Goal: Task Accomplishment & Management: Manage account settings

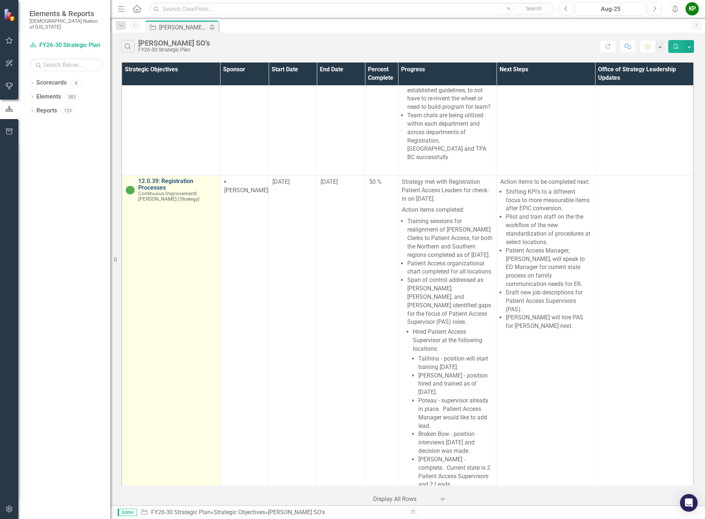
scroll to position [552, 0]
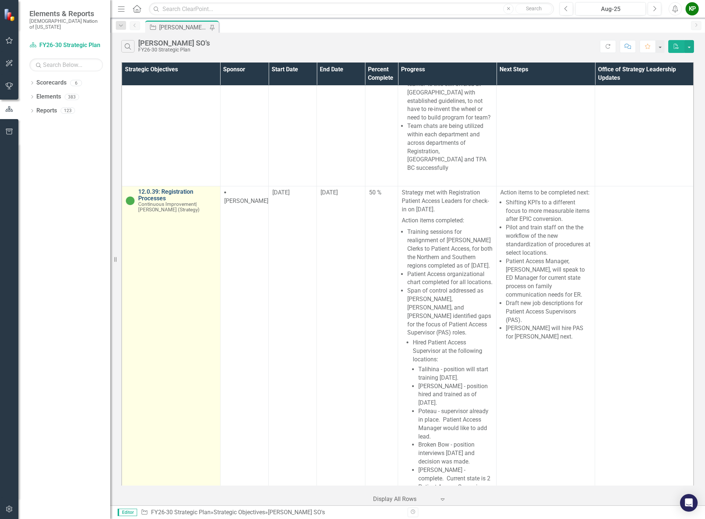
click at [160, 189] on link "12.0.39: Registration Processes" at bounding box center [177, 195] width 78 height 13
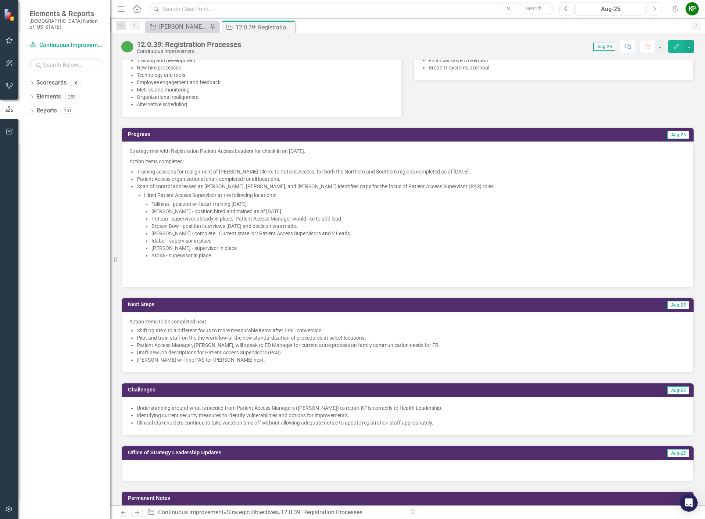
scroll to position [515, 0]
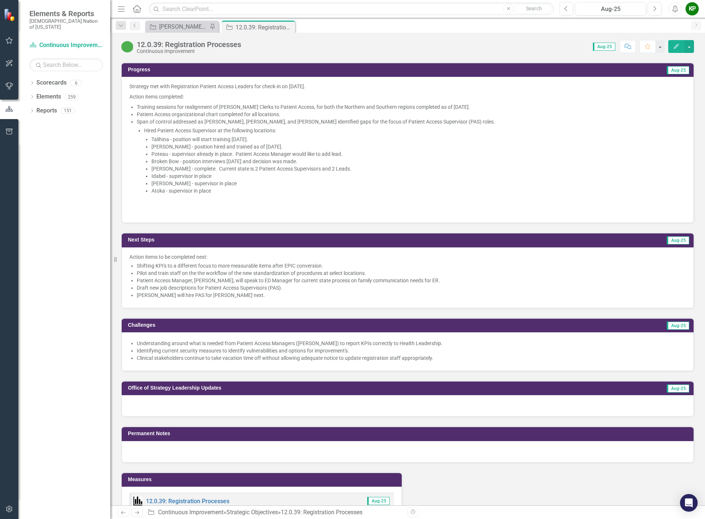
click at [285, 299] on li "[PERSON_NAME] will hire PAS for [PERSON_NAME] next." at bounding box center [411, 295] width 549 height 7
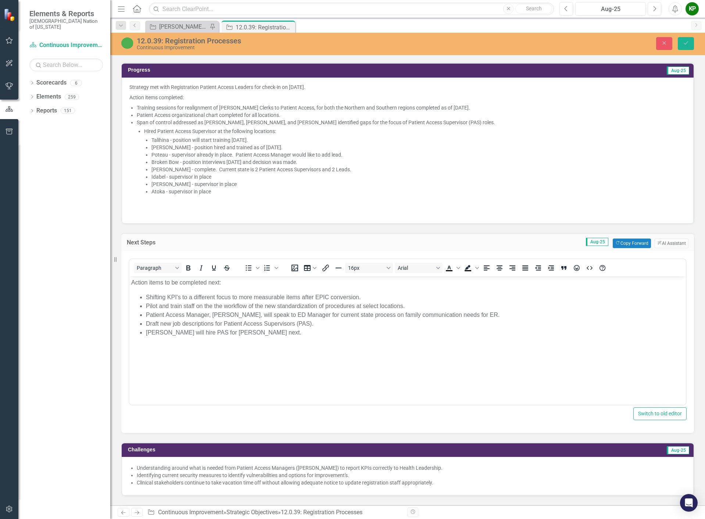
scroll to position [0, 0]
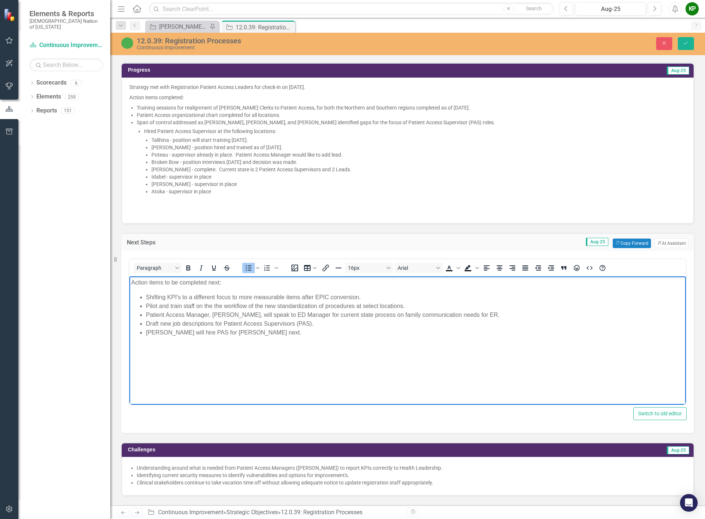
click at [264, 334] on li "[PERSON_NAME] will hire PAS for [PERSON_NAME] next." at bounding box center [415, 332] width 538 height 9
click at [146, 332] on li "[PERSON_NAME] will hire PAS for [PERSON_NAME] next." at bounding box center [415, 332] width 538 height 9
click at [272, 331] on li "[PERSON_NAME] will hire PAS for [PERSON_NAME] next." at bounding box center [423, 332] width 524 height 9
click at [432, 341] on li "Revenue Cycle Director, [PERSON_NAME], discuss provider schedule notification p…" at bounding box center [415, 341] width 538 height 9
click at [174, 351] on li "Rich Text Area. Press ALT-0 for help." at bounding box center [415, 350] width 538 height 9
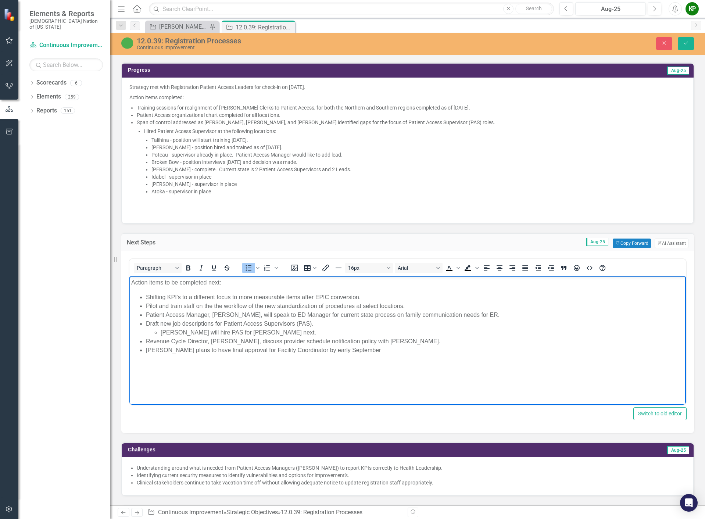
click at [174, 349] on li "[PERSON_NAME] plans to have final approval for Facility Coordinator by early Se…" at bounding box center [415, 350] width 538 height 9
click at [233, 351] on li "[PERSON_NAME] hopes to have final approval for Facility Coordinator by early Se…" at bounding box center [415, 350] width 538 height 9
click at [683, 45] on button "Save" at bounding box center [686, 43] width 16 height 13
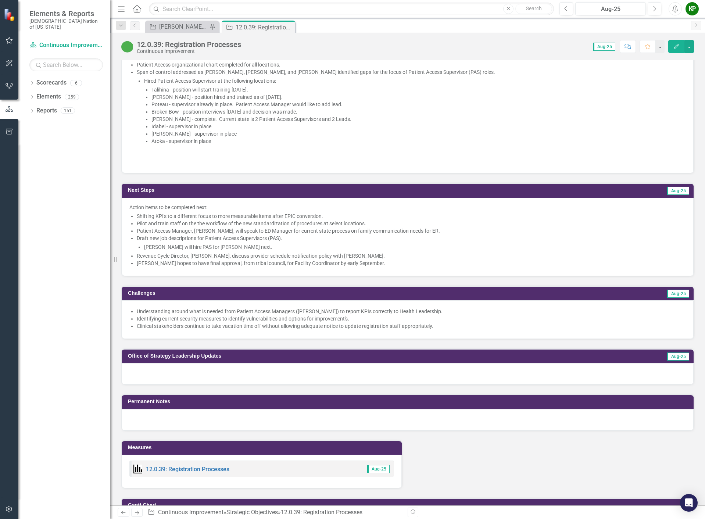
scroll to position [552, 0]
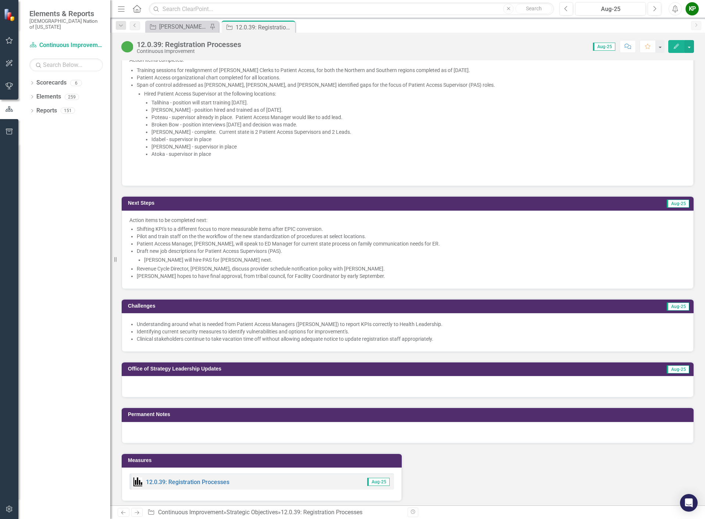
click at [448, 233] on li "Shifting KPI's to a different focus to more measurable items after EPIC convers…" at bounding box center [411, 228] width 549 height 7
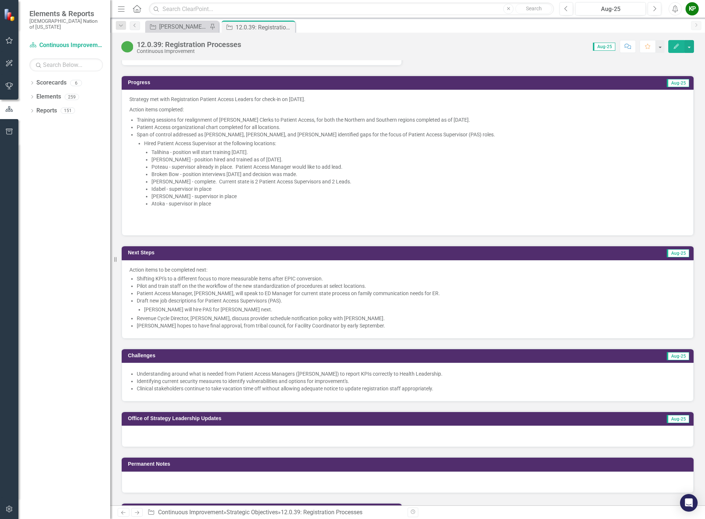
scroll to position [515, 0]
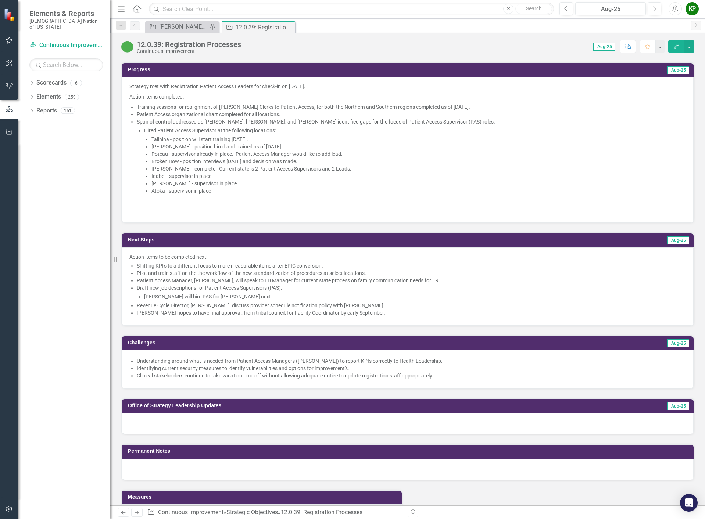
click at [231, 129] on li "Span of control addressed as [PERSON_NAME], [PERSON_NAME], and [PERSON_NAME] id…" at bounding box center [411, 156] width 549 height 77
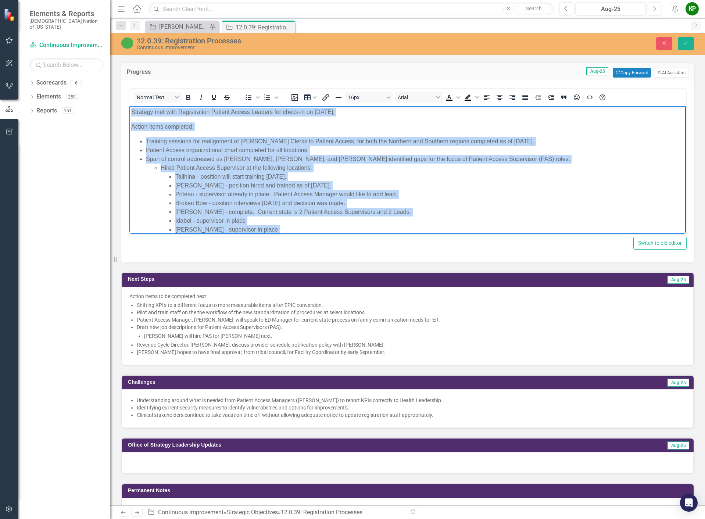
scroll to position [46, 0]
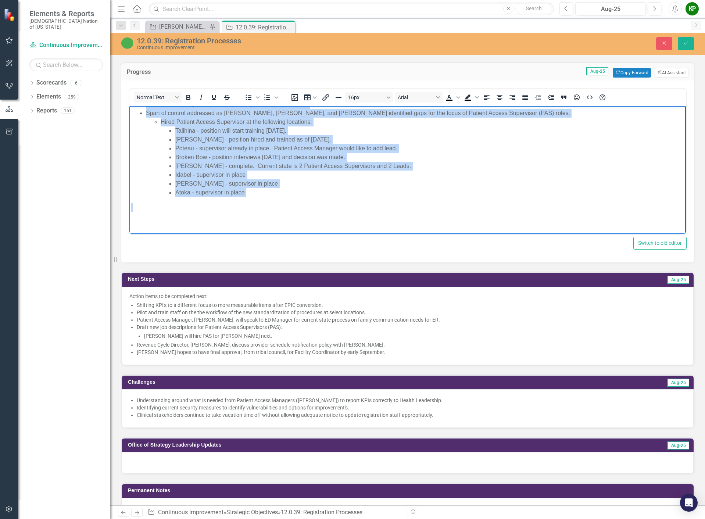
drag, startPoint x: 131, startPoint y: 112, endPoint x: 333, endPoint y: 270, distance: 255.7
click at [333, 234] on html "Strategy met with Registration Patient Access Leaders for check-in on [DATE]. A…" at bounding box center [407, 147] width 557 height 174
copy body "Strategy met with Registration Patient Access Leaders for check-in on [DATE]. A…"
click at [408, 221] on p "Rich Text Area. Press ALT-0 for help." at bounding box center [407, 222] width 553 height 9
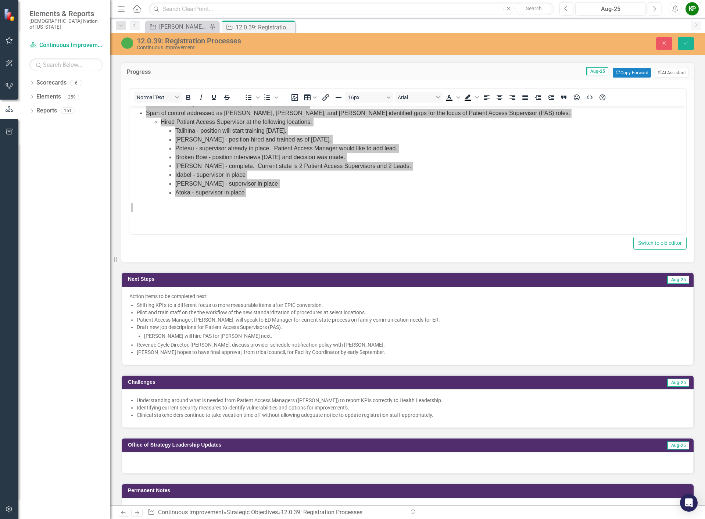
click at [532, 72] on div "Progress Aug-25 Copy Forward Copy Forward ClearPoint AI AI Assistant" at bounding box center [407, 72] width 573 height 18
click at [690, 43] on button "Save" at bounding box center [686, 43] width 16 height 13
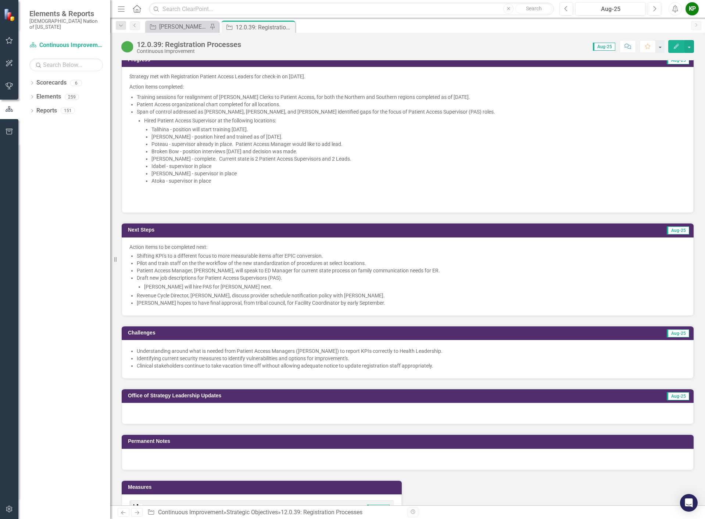
scroll to position [625, 0]
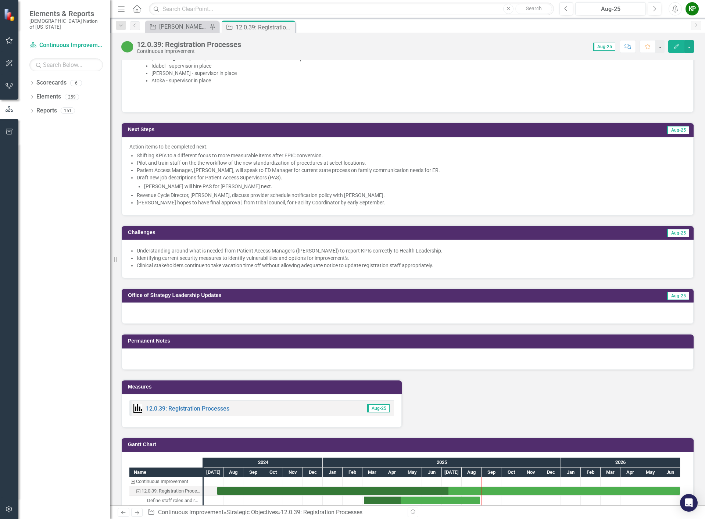
click at [374, 320] on div at bounding box center [408, 313] width 572 height 21
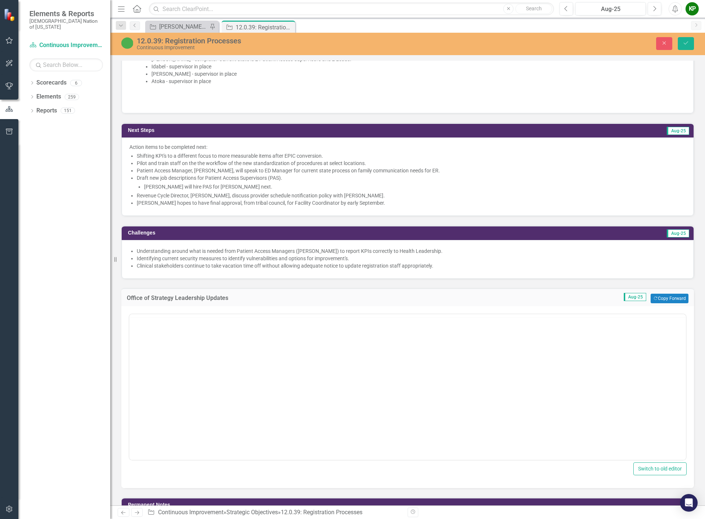
scroll to position [0, 0]
click at [358, 380] on body "Rich Text Area. Press ALT-0 for help." at bounding box center [407, 387] width 557 height 110
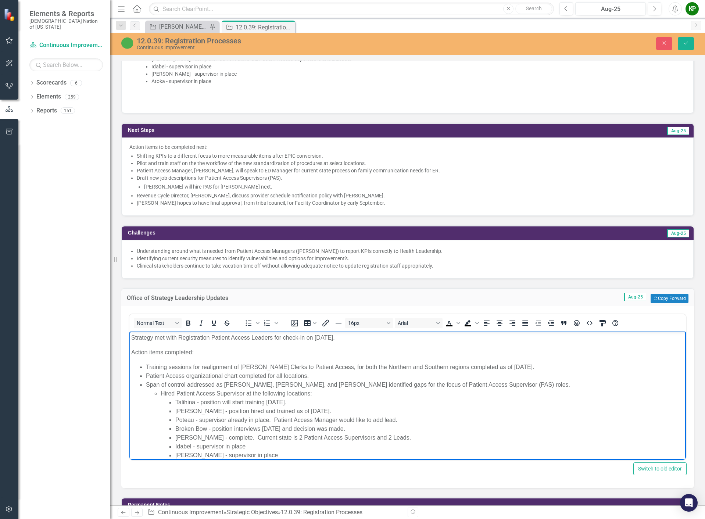
scroll to position [515, 0]
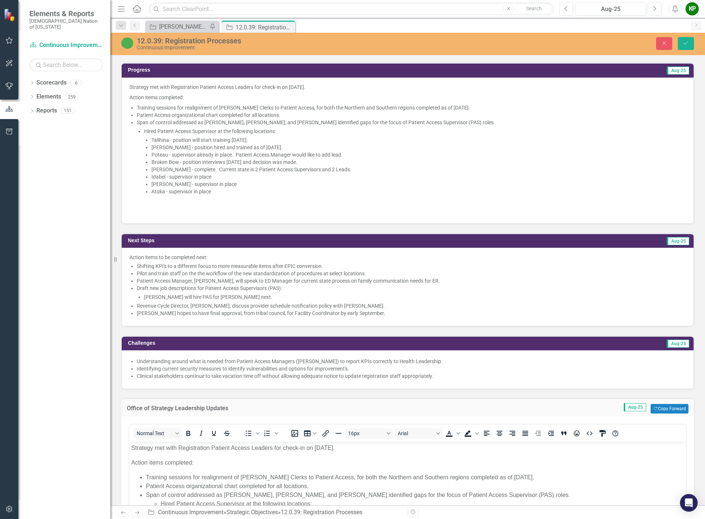
click at [585, 135] on li "Hired Patient Access Supervisor at the following locations: Talihina - position…" at bounding box center [415, 162] width 542 height 68
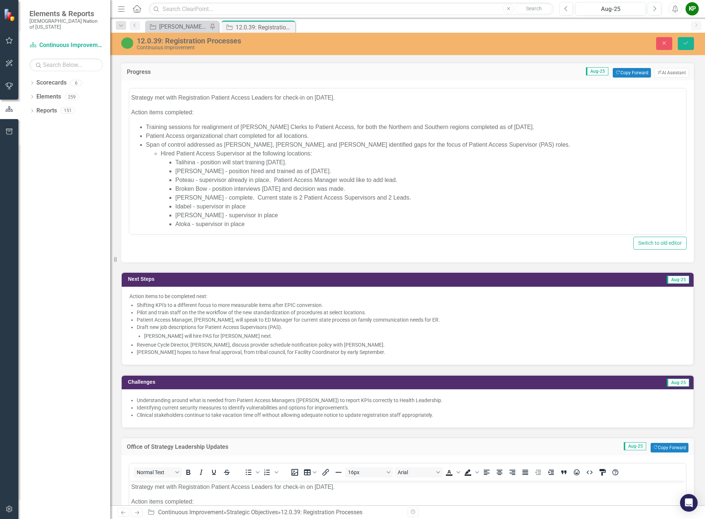
scroll to position [0, 0]
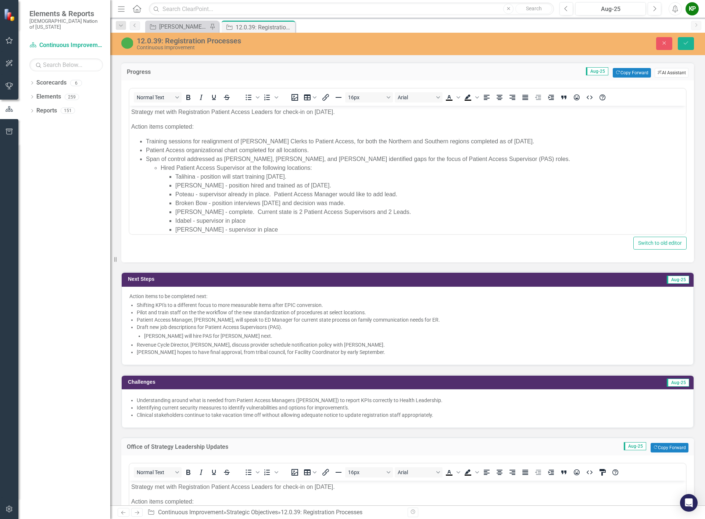
click at [655, 77] on button "ClearPoint AI AI Assistant" at bounding box center [672, 73] width 34 height 10
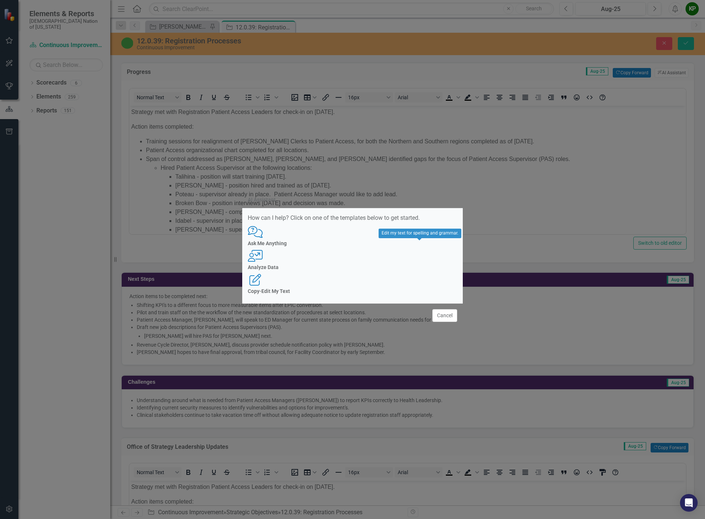
click at [433, 274] on div "Edit Report Copy-Edit My Text" at bounding box center [353, 284] width 210 height 20
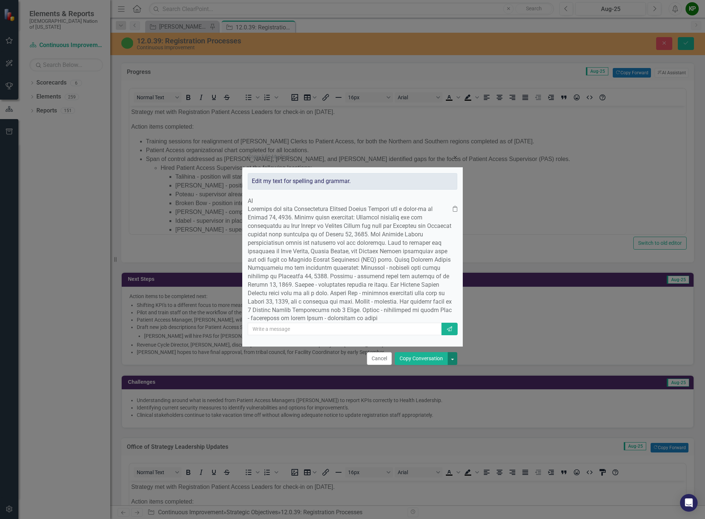
click at [451, 365] on button "button" at bounding box center [453, 358] width 10 height 13
click at [442, 387] on link "Copy Conversation" at bounding box center [427, 391] width 58 height 14
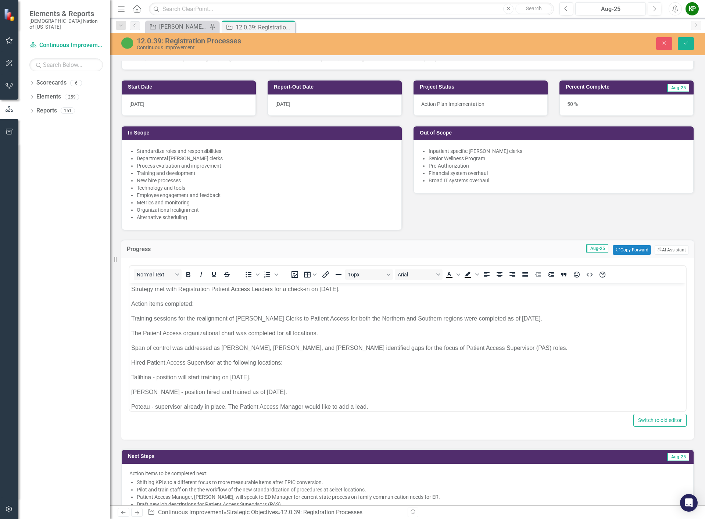
scroll to position [294, 0]
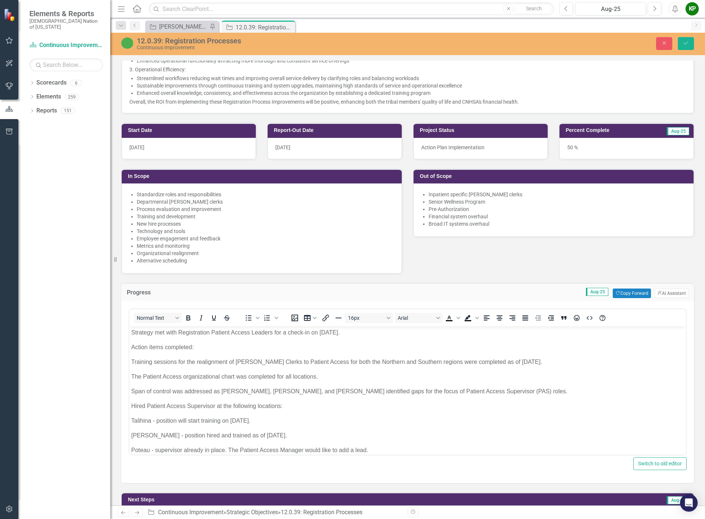
click at [569, 274] on div "Start Date [DATE] Report-Out Date [DATE] In Scope Standardize roles and respons…" at bounding box center [408, 194] width 584 height 160
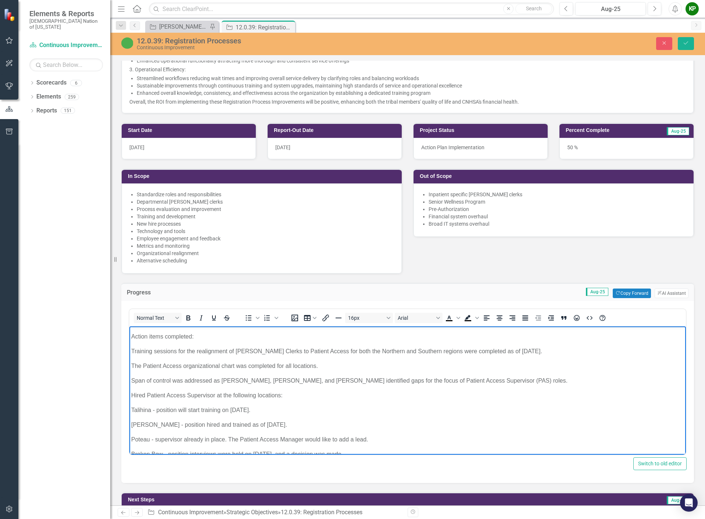
scroll to position [0, 0]
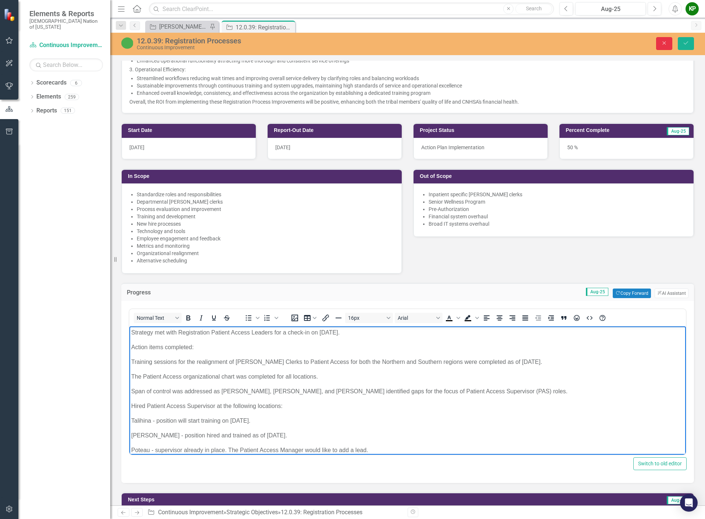
click at [669, 43] on button "Close" at bounding box center [665, 43] width 16 height 13
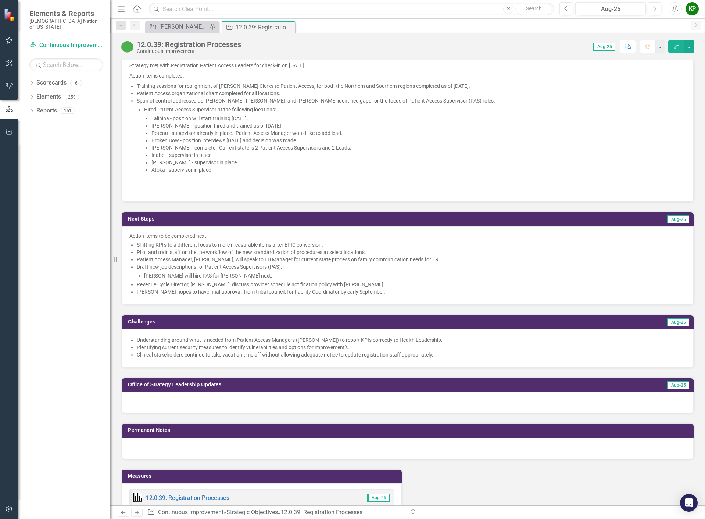
scroll to position [662, 0]
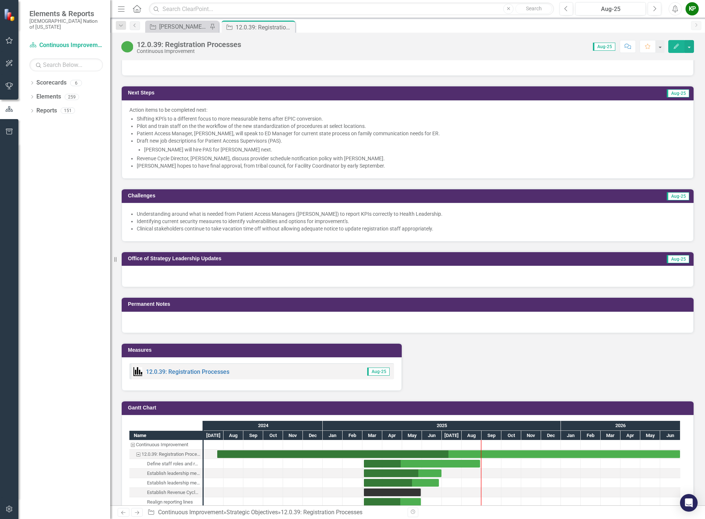
click at [242, 287] on div at bounding box center [408, 276] width 572 height 21
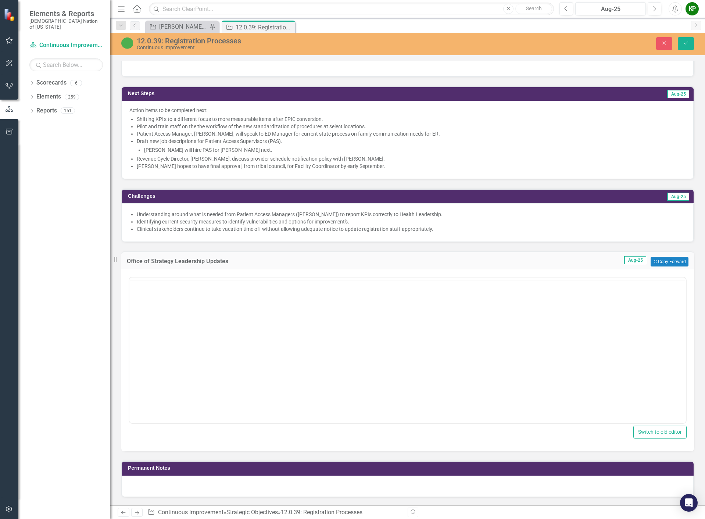
scroll to position [0, 0]
click at [242, 309] on body "Rich Text Area. Press ALT-0 for help." at bounding box center [407, 350] width 557 height 110
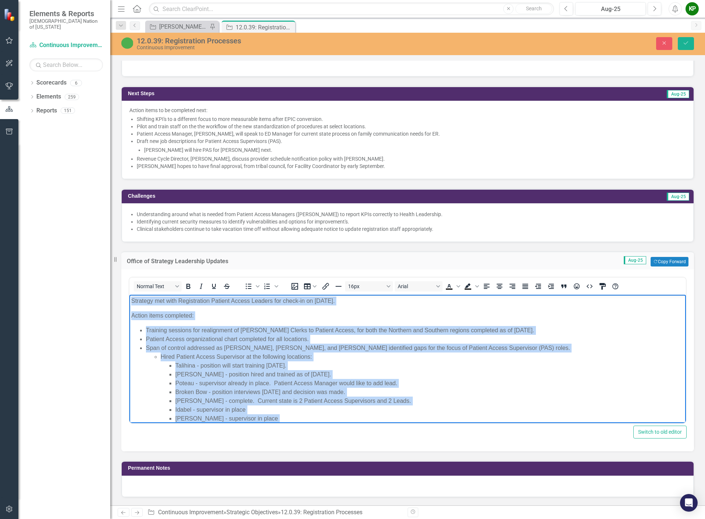
drag, startPoint x: 261, startPoint y: 380, endPoint x: 231, endPoint y: 576, distance: 198.4
click at [129, 295] on html "Strategy met with Registration Patient Access Leaders for check-in on [DATE]. A…" at bounding box center [407, 382] width 557 height 174
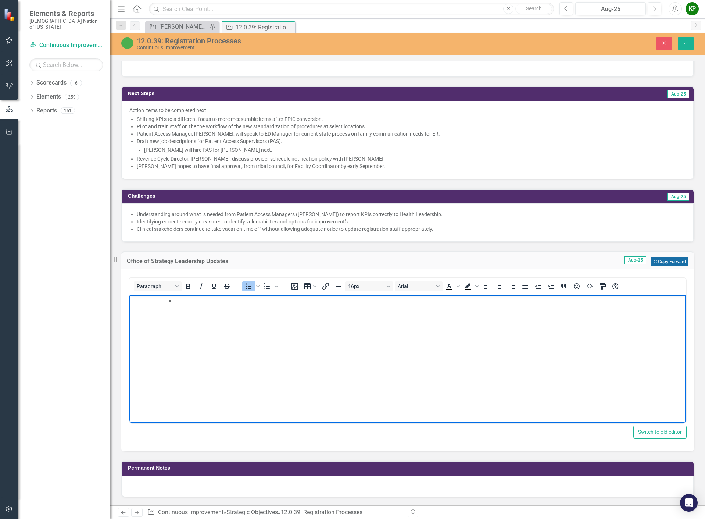
click at [672, 267] on button "Copy Forward Copy Forward" at bounding box center [670, 262] width 38 height 10
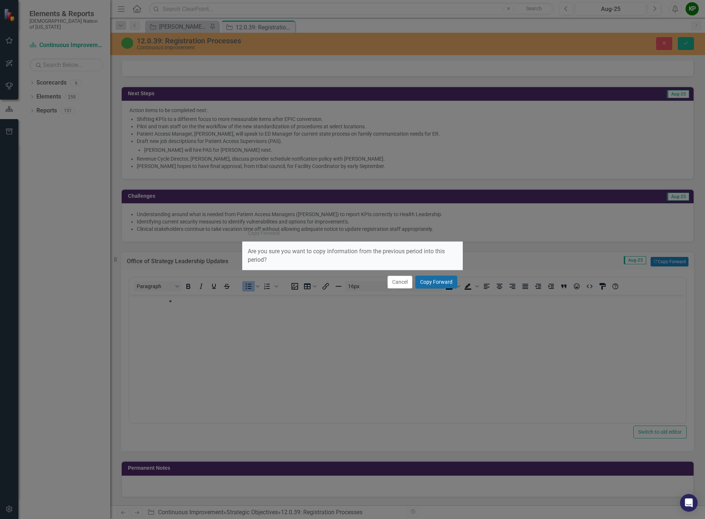
click at [440, 283] on button "Copy Forward" at bounding box center [437, 282] width 42 height 13
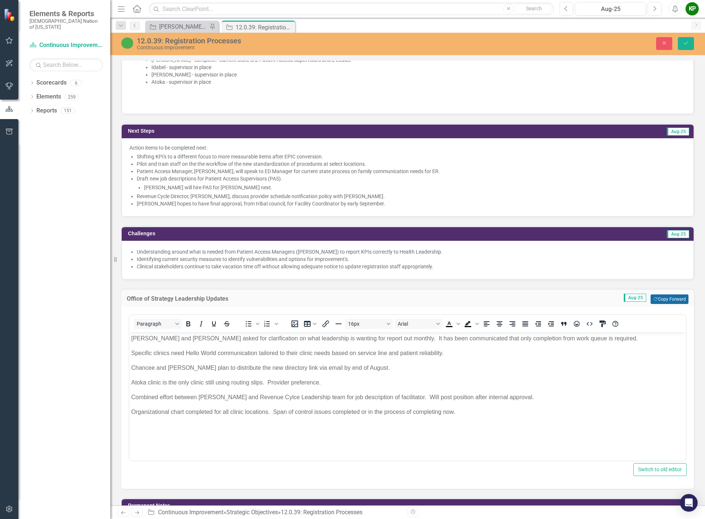
scroll to position [625, 0]
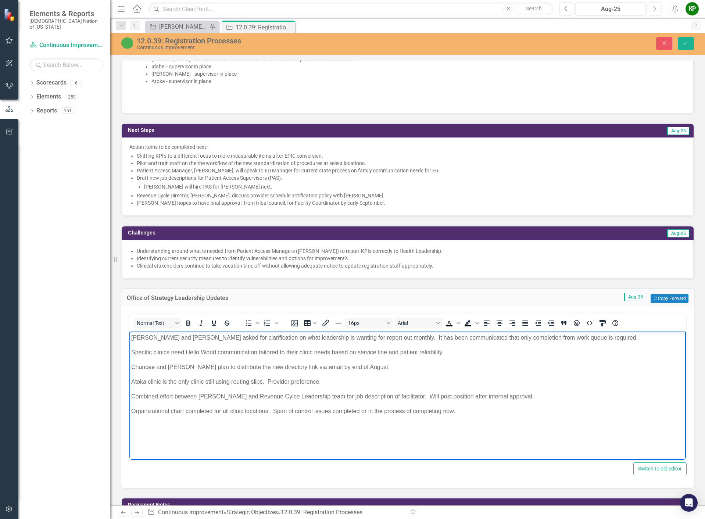
drag, startPoint x: 442, startPoint y: 408, endPoint x: 21, endPoint y: 268, distance: 443.0
click at [129, 332] on html "[PERSON_NAME] and [PERSON_NAME] asked for clarification on what leadership is w…" at bounding box center [407, 387] width 557 height 110
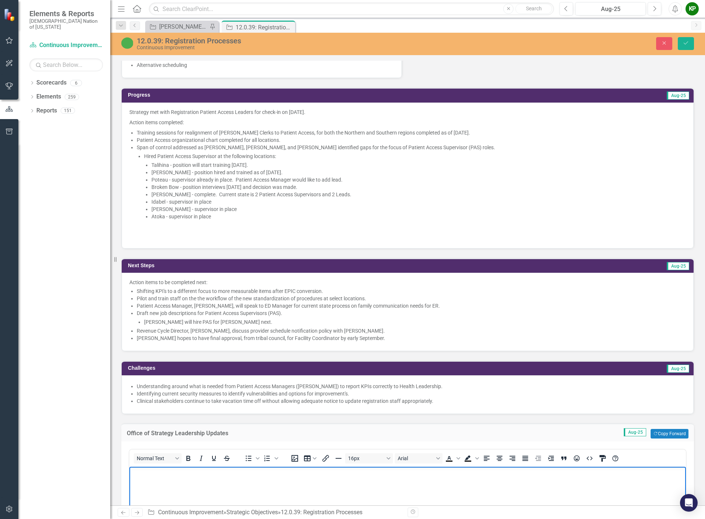
scroll to position [478, 0]
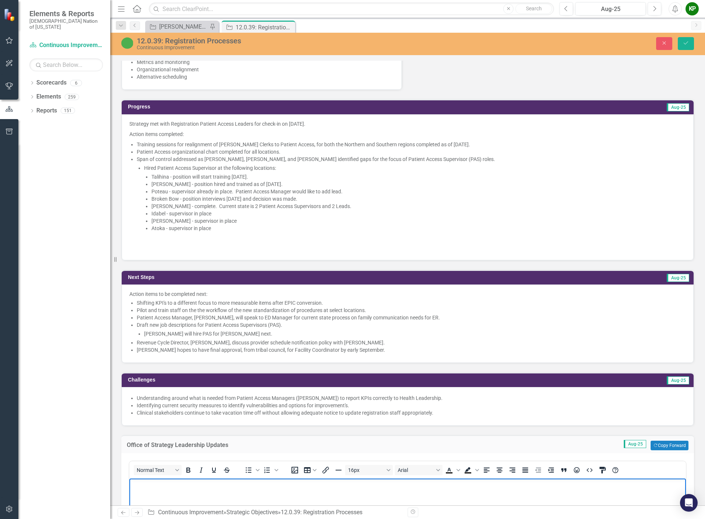
click at [515, 210] on li "[PERSON_NAME] - complete. Current state is 2 Patient Access Supervisors and 2 L…" at bounding box center [419, 206] width 535 height 7
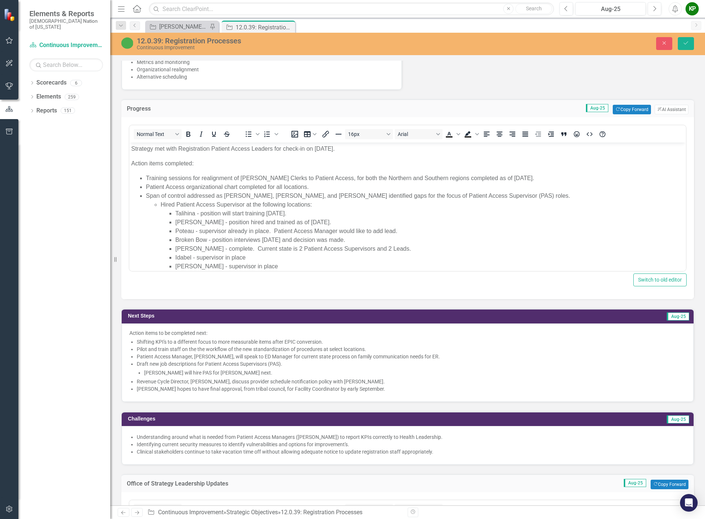
scroll to position [0, 0]
click at [658, 114] on button "ClearPoint AI AI Assistant" at bounding box center [672, 110] width 34 height 10
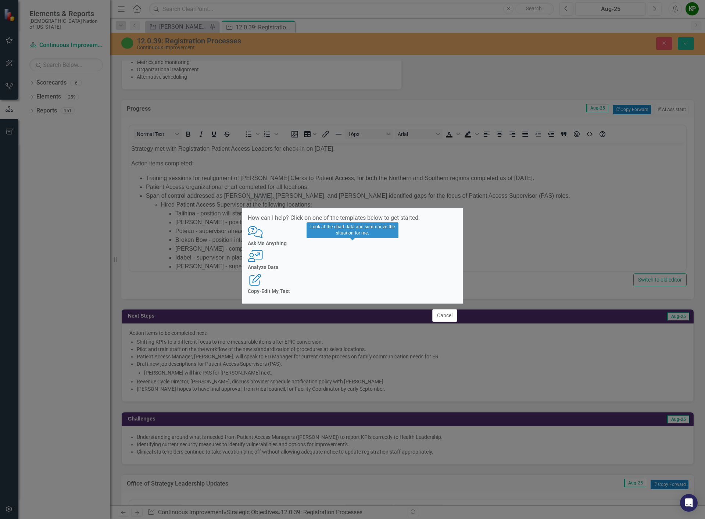
click at [342, 256] on div "User with Chart Analyze Data" at bounding box center [353, 260] width 210 height 20
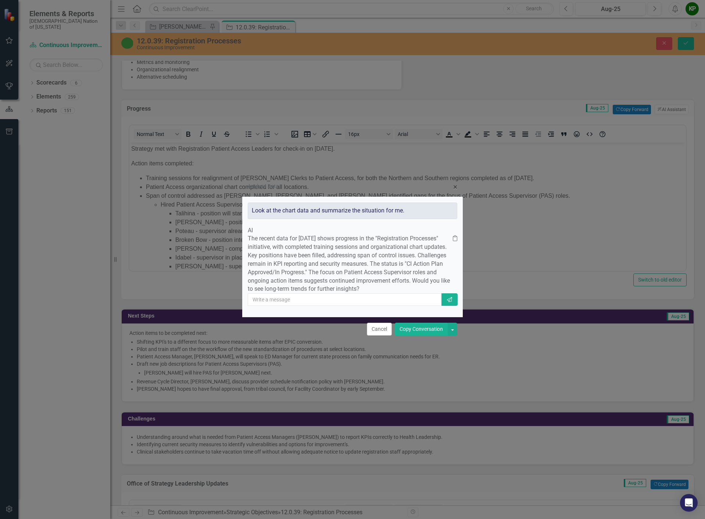
drag, startPoint x: 271, startPoint y: 224, endPoint x: 331, endPoint y: 299, distance: 96.0
click at [331, 294] on div "The recent data for [DATE] shows progress in the "Registration Processes" initi…" at bounding box center [353, 264] width 210 height 59
copy p "The recent data for [DATE] shows progress in the "Registration Processes" initi…"
click at [452, 336] on button "button" at bounding box center [453, 329] width 10 height 13
click at [524, 345] on div "Analyze Data × Close Look at the chart data and summarize the situation for me.…" at bounding box center [352, 259] width 705 height 519
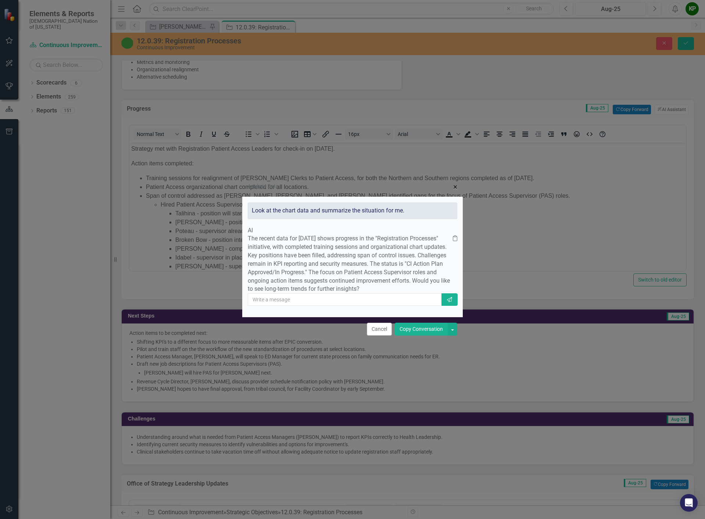
click at [456, 183] on span "×" at bounding box center [455, 187] width 4 height 9
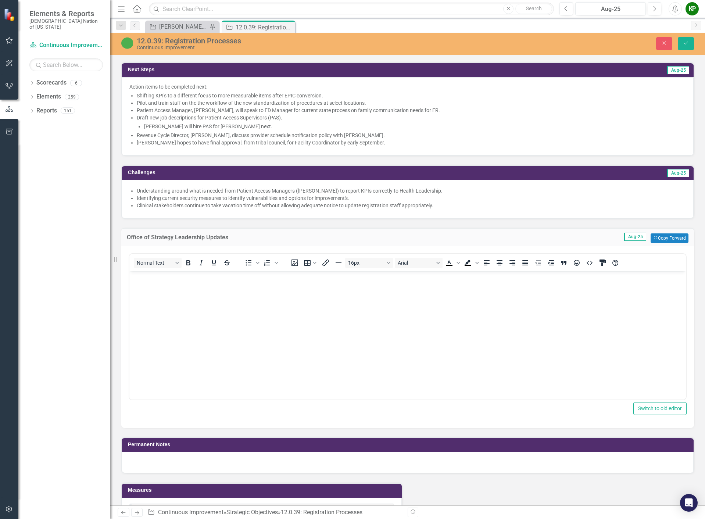
scroll to position [772, 0]
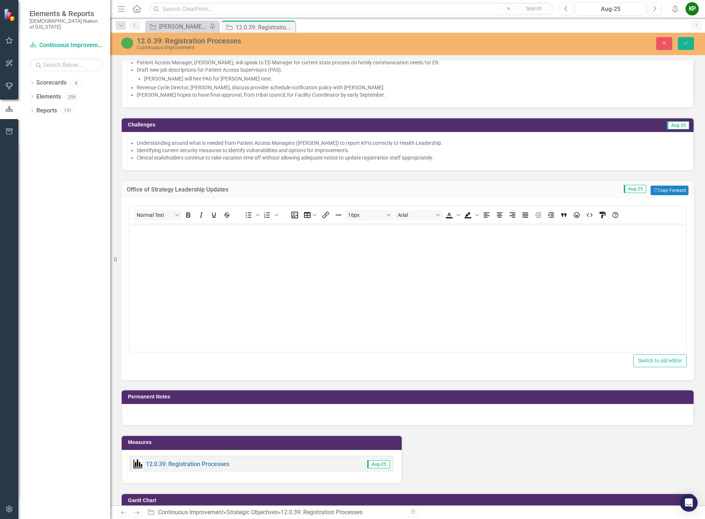
click at [338, 266] on body "Rich Text Area. Press ALT-0 for help." at bounding box center [407, 279] width 557 height 110
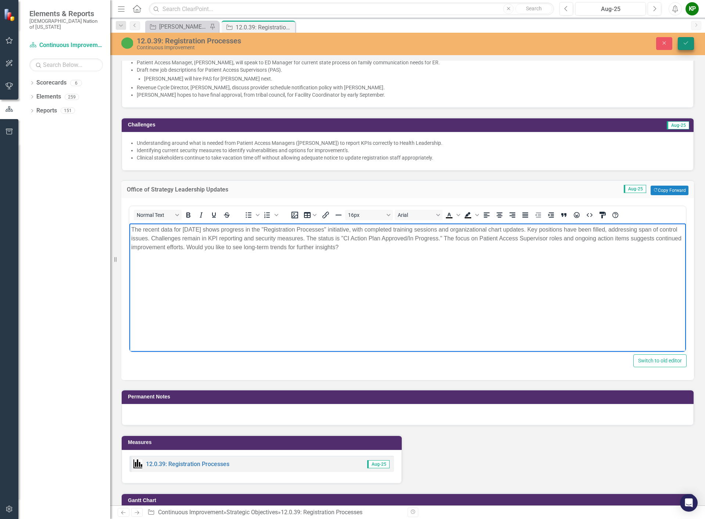
click at [687, 39] on button "Save" at bounding box center [686, 43] width 16 height 13
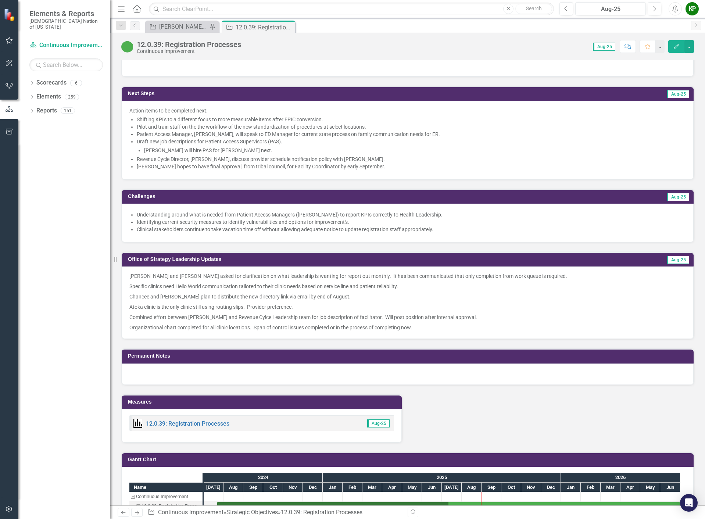
scroll to position [662, 0]
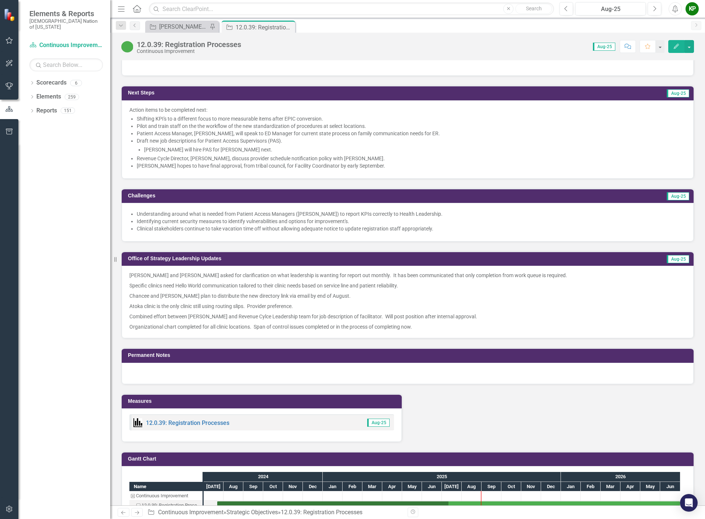
click at [376, 318] on span "[PERSON_NAME] and [PERSON_NAME] asked for clarification on what leadership is w…" at bounding box center [407, 301] width 557 height 59
click at [376, 312] on p "Atoka clinic is the only clinic still using routing slips. Provider preference." at bounding box center [407, 306] width 557 height 10
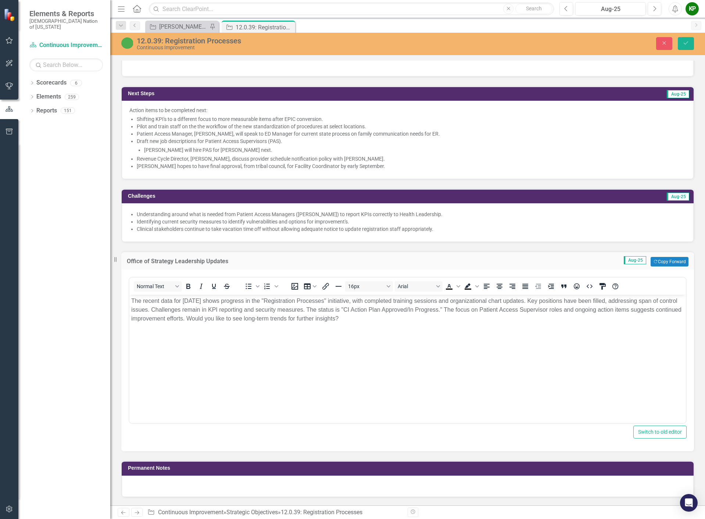
click at [395, 319] on p "The recent data for [DATE] shows progress in the "Registration Processes" initi…" at bounding box center [407, 310] width 553 height 26
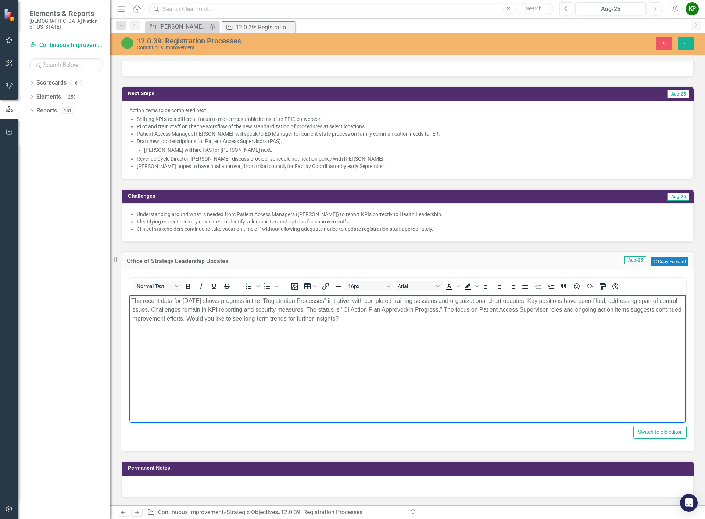
click at [569, 334] on body "The recent data for [DATE] shows progress in the "Registration Processes" initi…" at bounding box center [407, 350] width 557 height 110
click at [689, 41] on button "Save" at bounding box center [686, 43] width 16 height 13
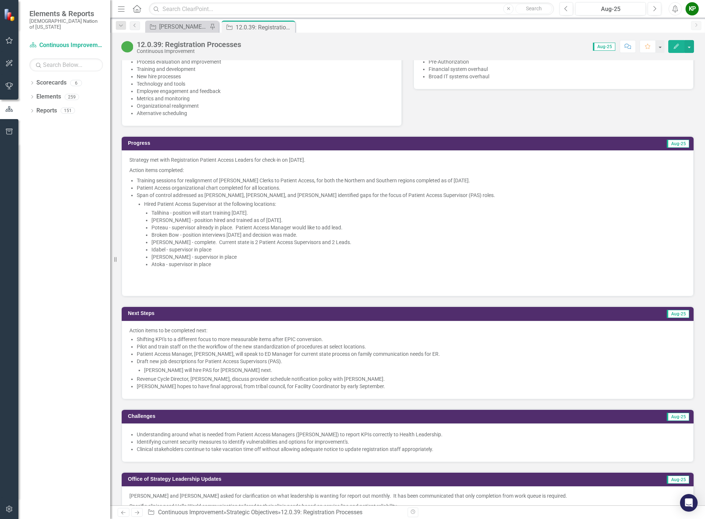
scroll to position [588, 0]
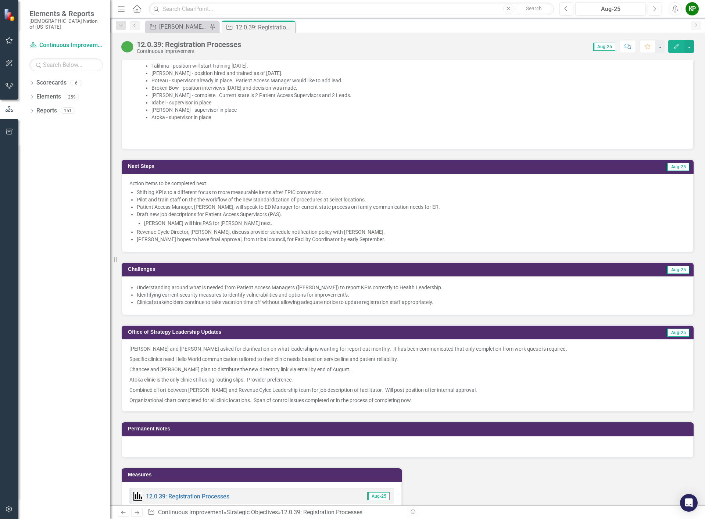
click at [558, 404] on p "Organizational chart completed for all clinic locations. Span of control issues…" at bounding box center [407, 399] width 557 height 9
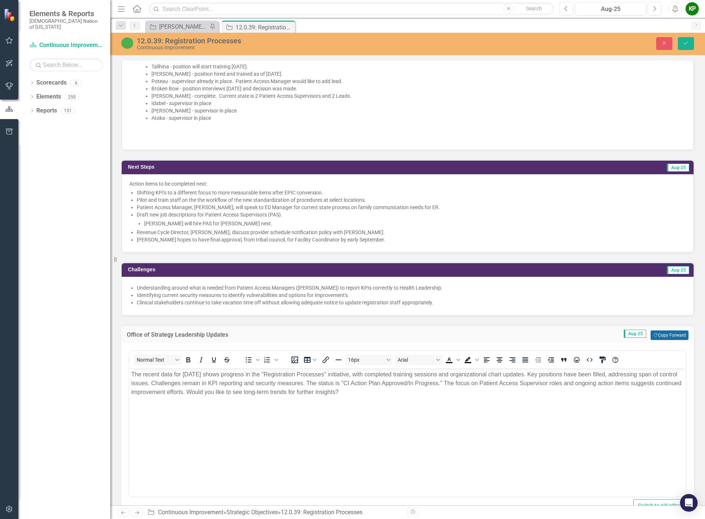
click at [659, 340] on button "Copy Forward Copy Forward" at bounding box center [670, 336] width 38 height 10
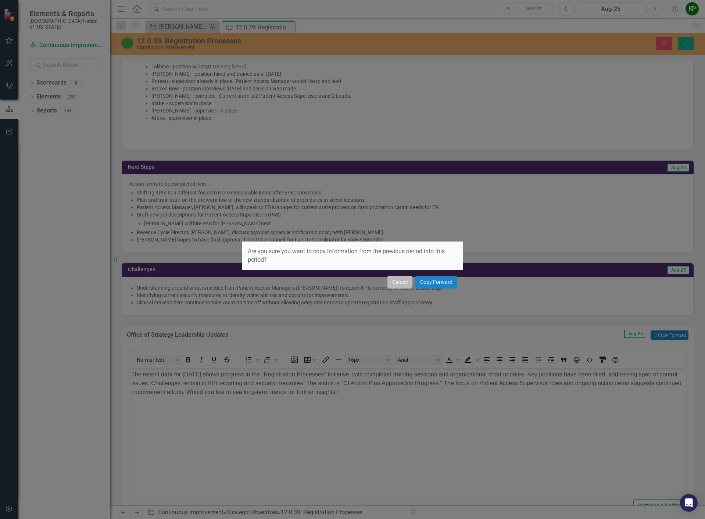
click at [402, 288] on button "Cancel" at bounding box center [400, 282] width 25 height 13
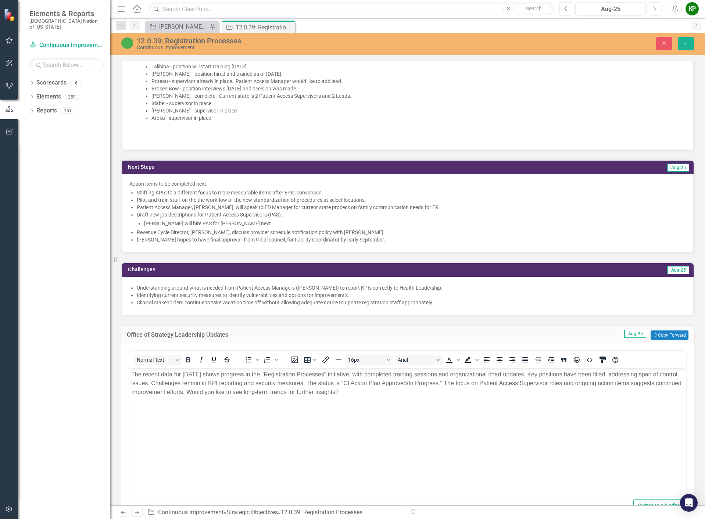
click at [383, 391] on p "The recent data for [DATE] shows progress in the "Registration Processes" initi…" at bounding box center [407, 383] width 553 height 26
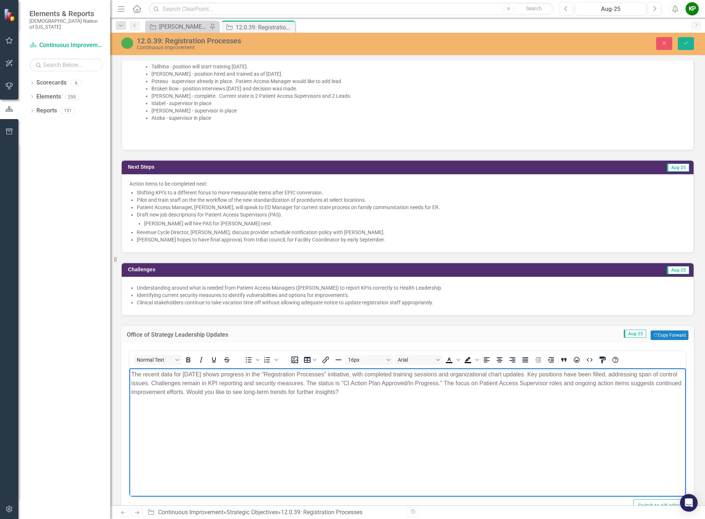
drag, startPoint x: 383, startPoint y: 391, endPoint x: 62, endPoint y: 346, distance: 324.6
click at [129, 369] on html "The recent data for [DATE] shows progress in the "Registration Processes" initi…" at bounding box center [407, 424] width 557 height 110
click at [684, 43] on icon "Save" at bounding box center [686, 42] width 7 height 5
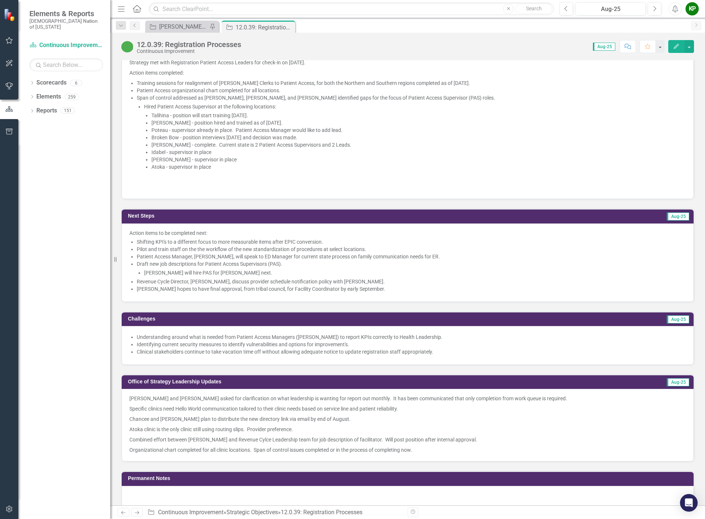
scroll to position [625, 0]
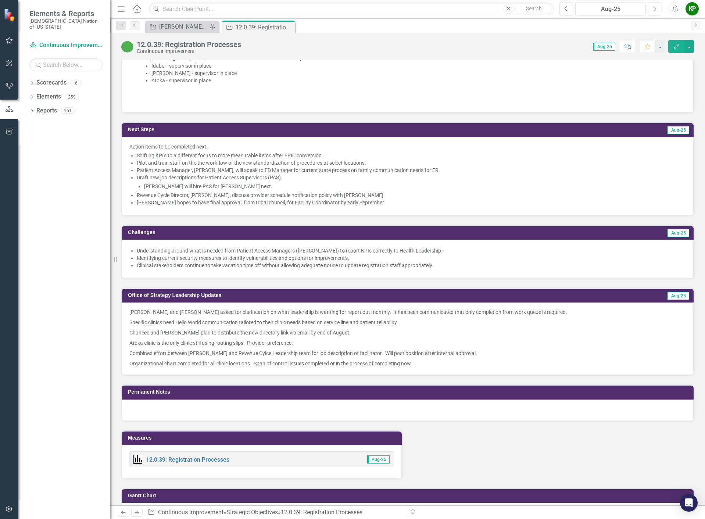
click at [296, 328] on p "Specific clinics need Hello World communication tailored to their clinic needs …" at bounding box center [407, 322] width 557 height 10
click at [161, 24] on div "[PERSON_NAME] SO's" at bounding box center [183, 26] width 49 height 9
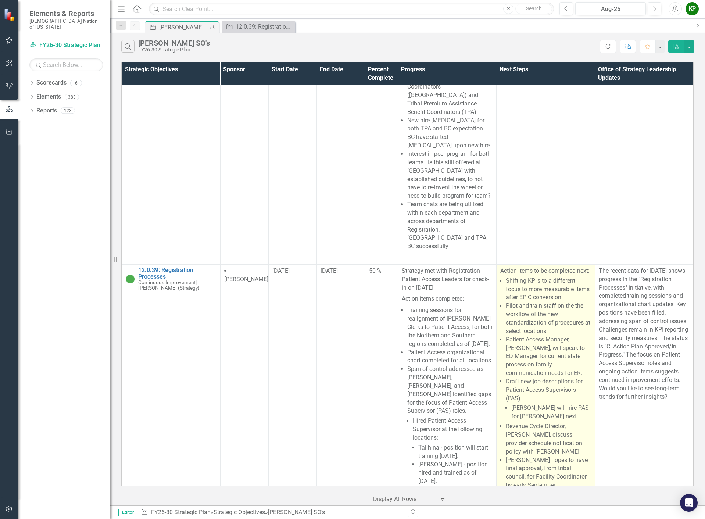
scroll to position [515, 0]
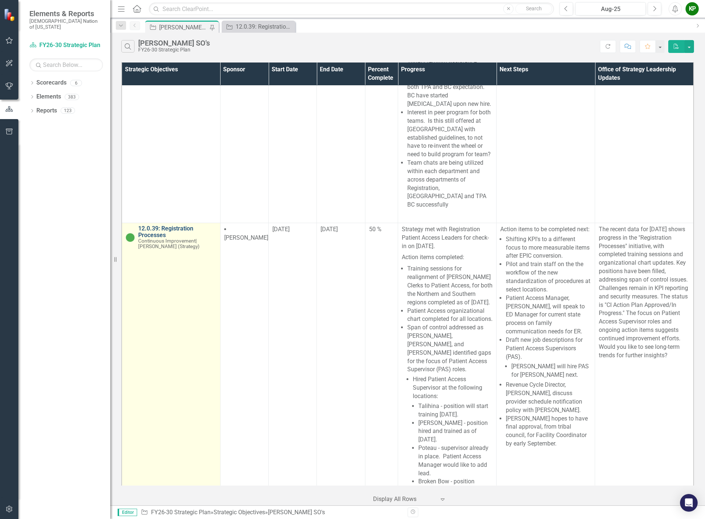
click at [149, 225] on link "12.0.39: Registration Processes" at bounding box center [177, 231] width 78 height 13
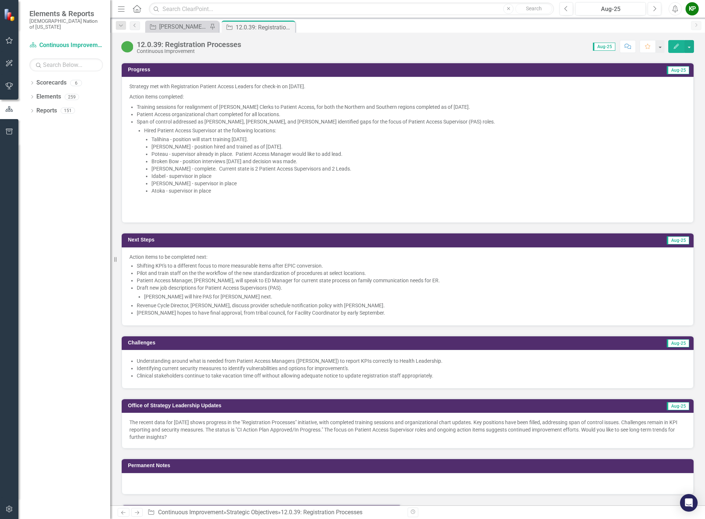
scroll to position [625, 0]
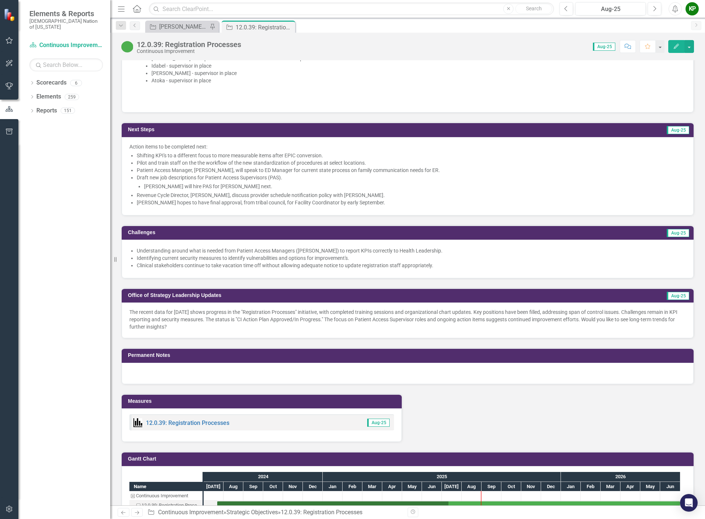
click at [256, 329] on p "The recent data for [DATE] shows progress in the "Registration Processes" initi…" at bounding box center [407, 320] width 557 height 22
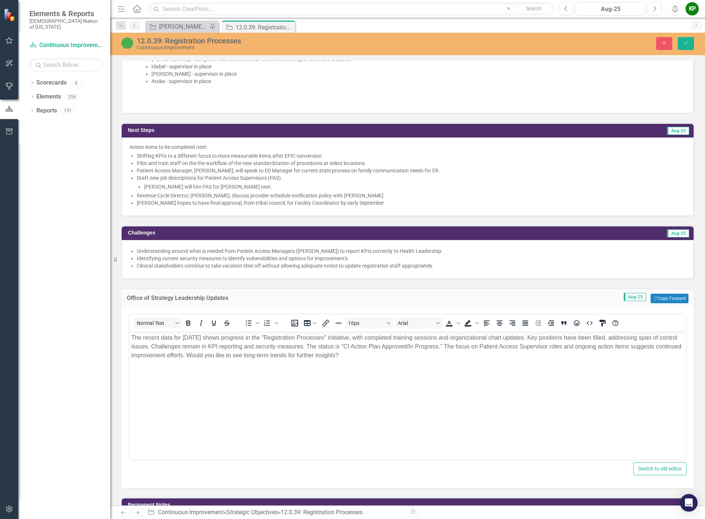
scroll to position [0, 0]
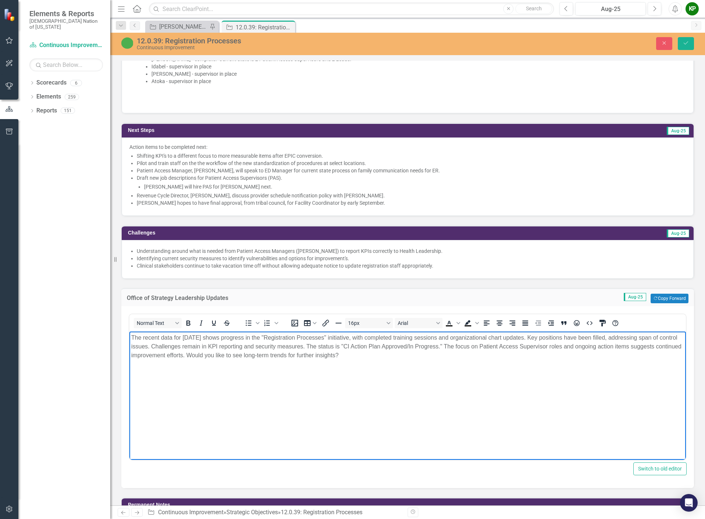
drag, startPoint x: 381, startPoint y: 363, endPoint x: 213, endPoint y: 355, distance: 168.3
click at [213, 355] on body "The recent data for [DATE] shows progress in the "Registration Processes" initi…" at bounding box center [407, 387] width 557 height 110
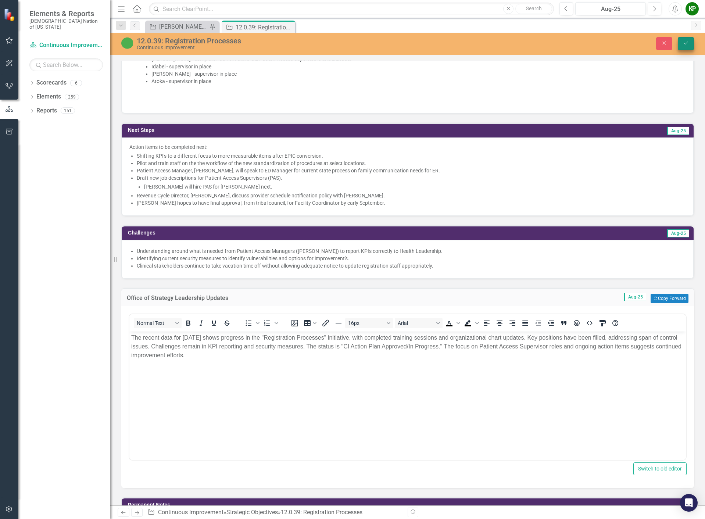
click at [688, 42] on icon "submit" at bounding box center [686, 43] width 4 height 3
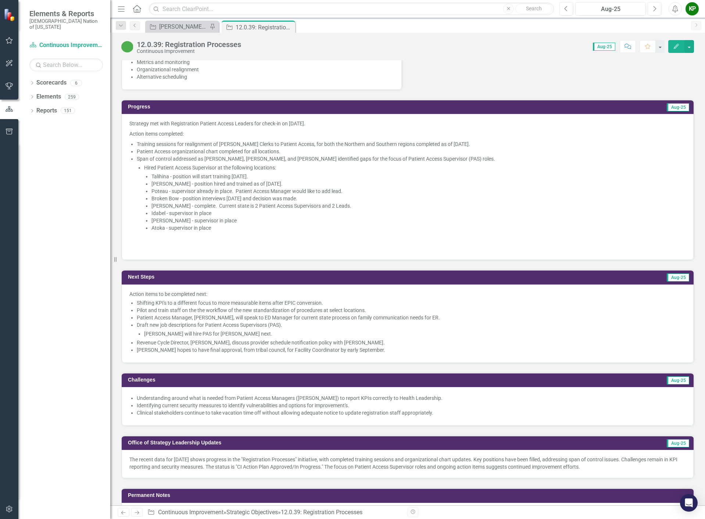
scroll to position [588, 0]
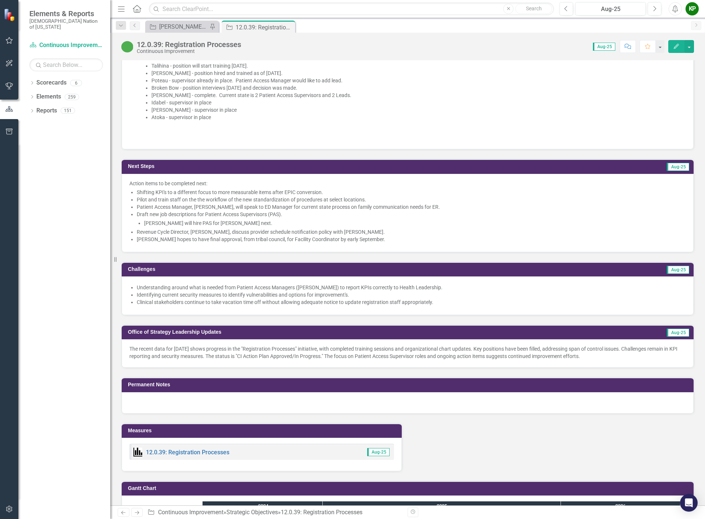
click at [370, 306] on li "Clinical stakeholders continue to take vacation time off without allowing adequ…" at bounding box center [411, 302] width 549 height 7
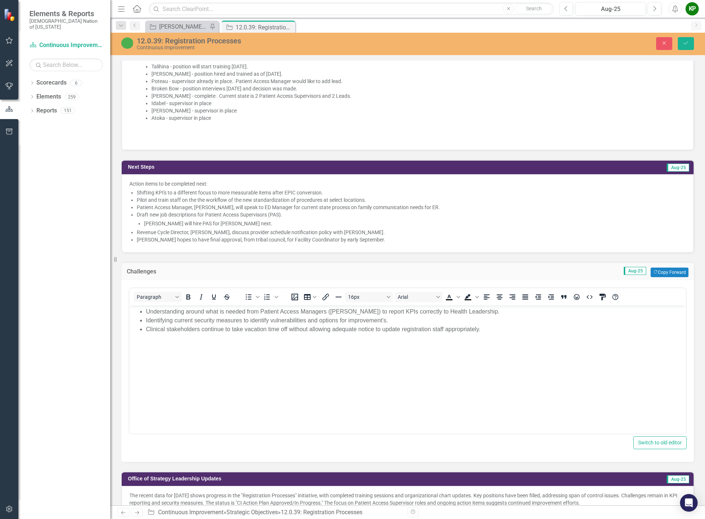
scroll to position [0, 0]
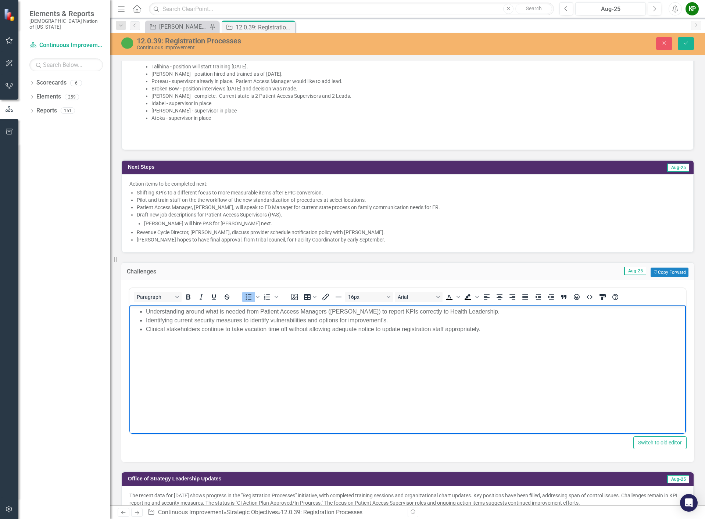
drag, startPoint x: 513, startPoint y: 330, endPoint x: 49, endPoint y: 291, distance: 465.7
click at [129, 305] on html "Understanding around what is needed from Patient Access Managers (PAM) to repor…" at bounding box center [407, 360] width 557 height 110
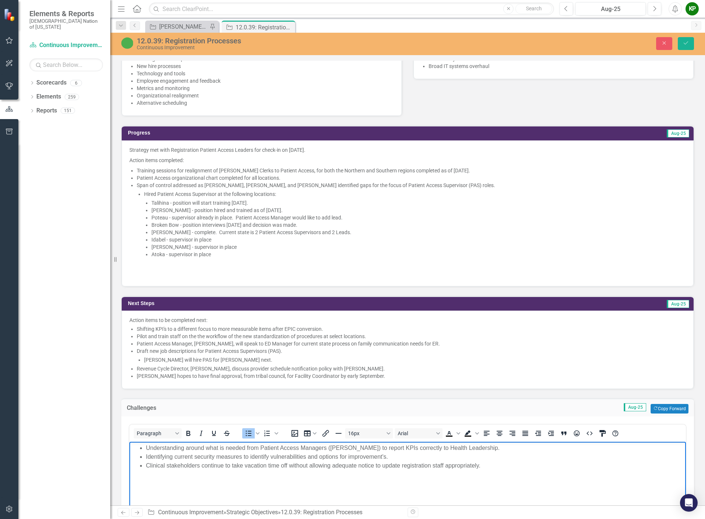
scroll to position [552, 0]
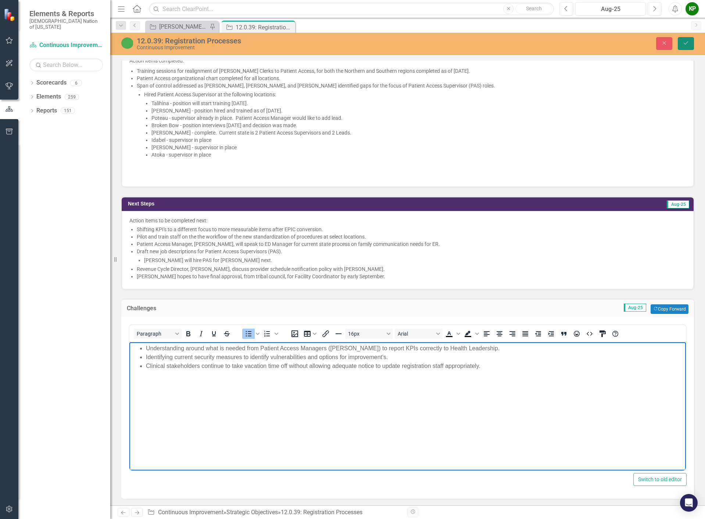
click at [687, 42] on icon "Save" at bounding box center [686, 42] width 7 height 5
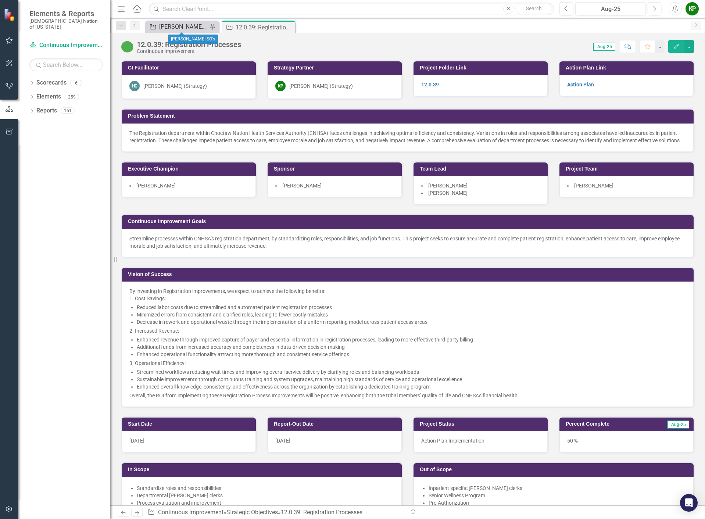
click at [170, 24] on div "[PERSON_NAME] SO's" at bounding box center [183, 26] width 49 height 9
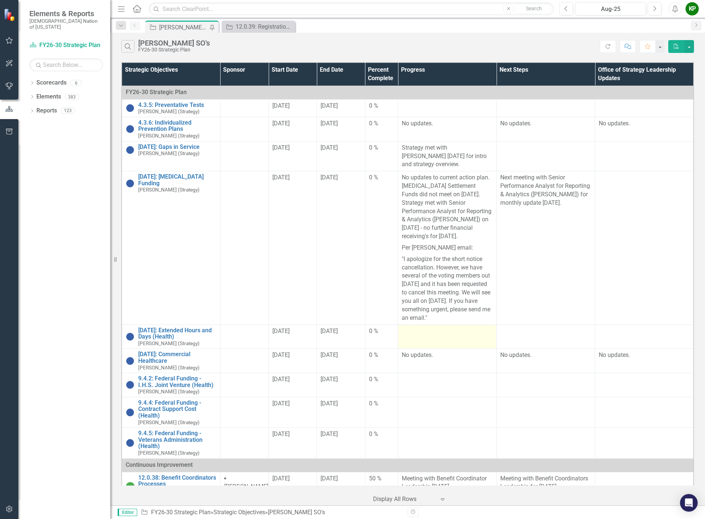
click at [430, 348] on td at bounding box center [447, 337] width 99 height 24
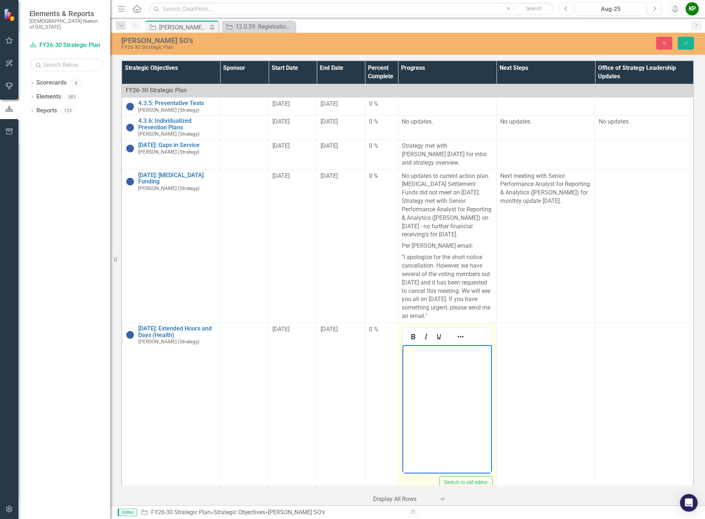
click at [438, 357] on body "Rich Text Area. Press ALT-0 for help." at bounding box center [447, 400] width 89 height 110
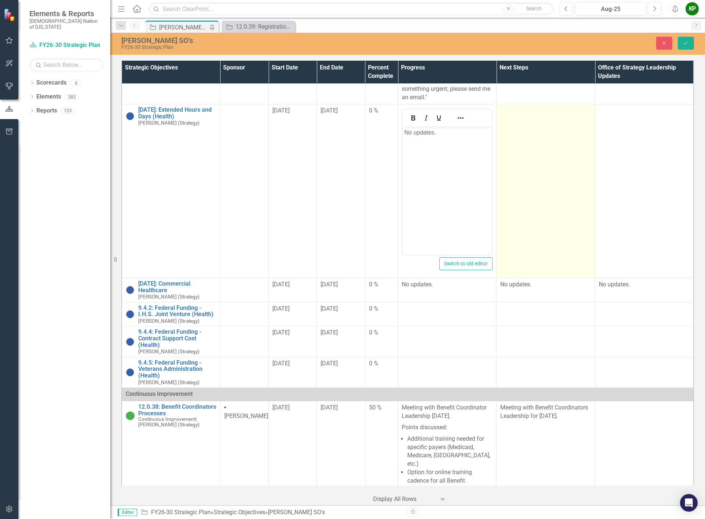
click at [586, 217] on td at bounding box center [546, 191] width 99 height 174
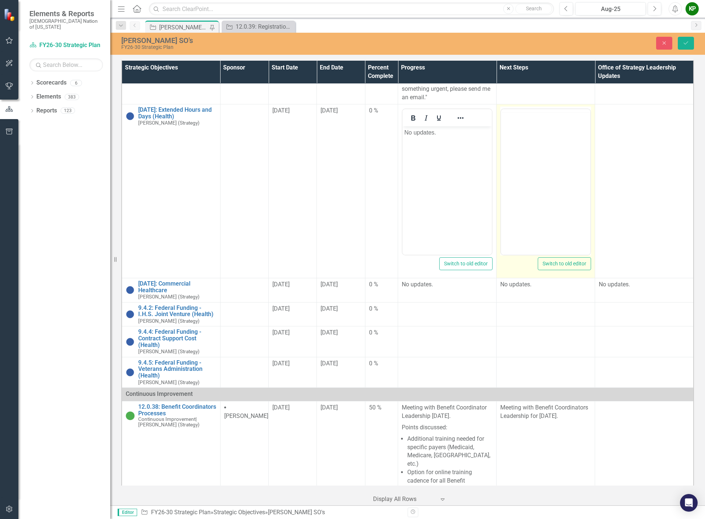
scroll to position [0, 0]
click at [540, 179] on body "Rich Text Area. Press ALT-0 for help." at bounding box center [545, 181] width 89 height 110
drag, startPoint x: 552, startPoint y: 134, endPoint x: 579, endPoint y: 133, distance: 26.5
click at [501, 133] on html "Scheduled meeting with Health and Strategy Leadership to brainstorm around the …" at bounding box center [545, 181] width 89 height 110
drag, startPoint x: 513, startPoint y: 169, endPoint x: 992, endPoint y: 300, distance: 496.9
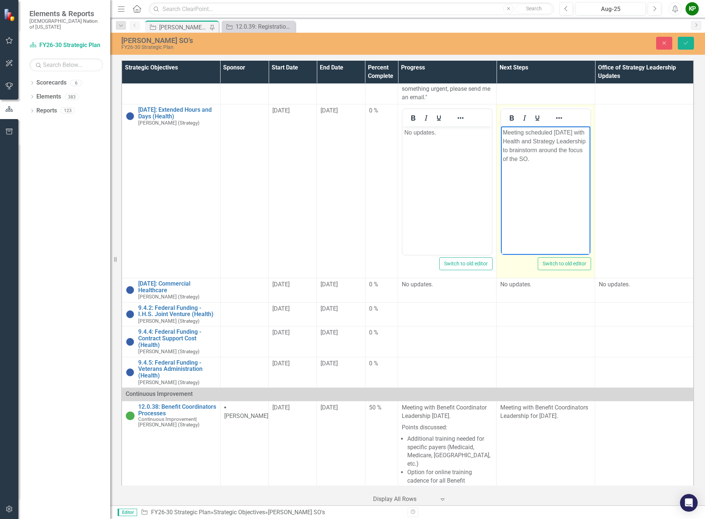
click at [501, 167] on html "Meeting scheduled September 2, 2025 with Health and Strategy Leadership to brai…" at bounding box center [545, 181] width 89 height 110
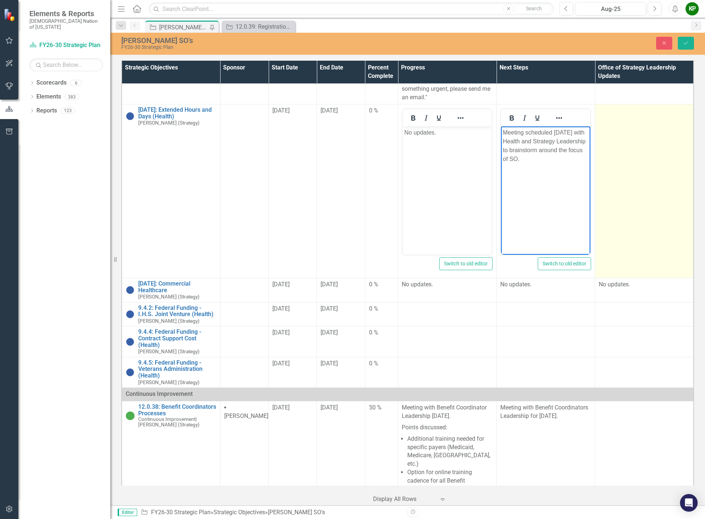
click at [615, 202] on td at bounding box center [644, 191] width 99 height 174
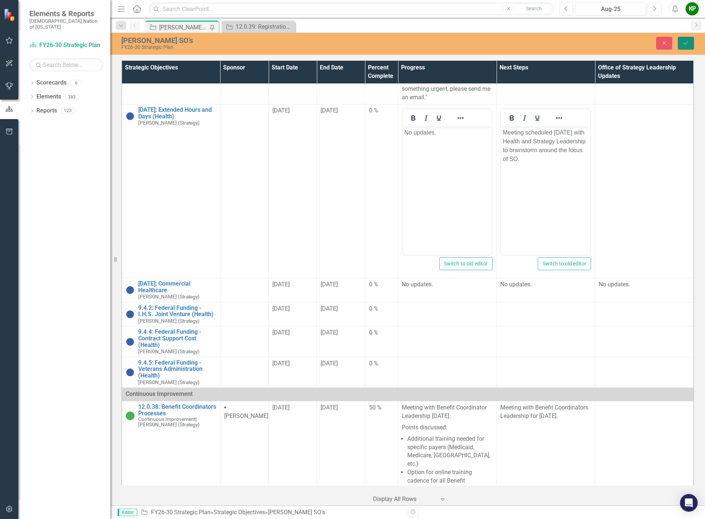
click at [692, 39] on button "Save" at bounding box center [686, 43] width 16 height 13
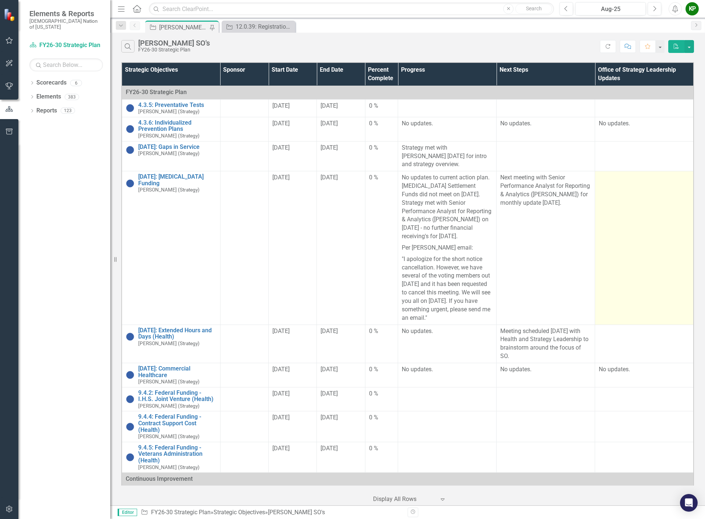
click at [628, 224] on td at bounding box center [644, 247] width 99 height 153
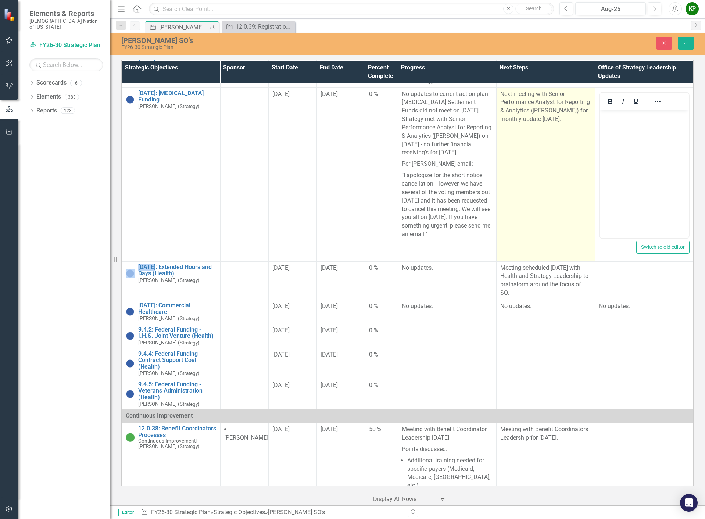
scroll to position [110, 0]
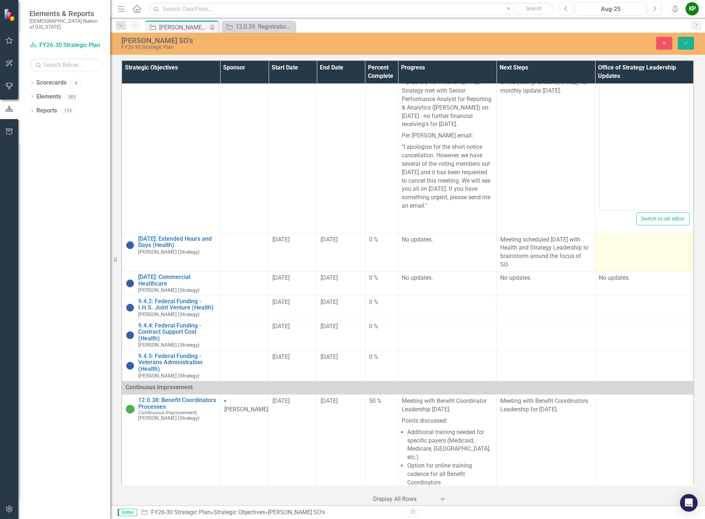
click at [630, 260] on td at bounding box center [644, 252] width 99 height 38
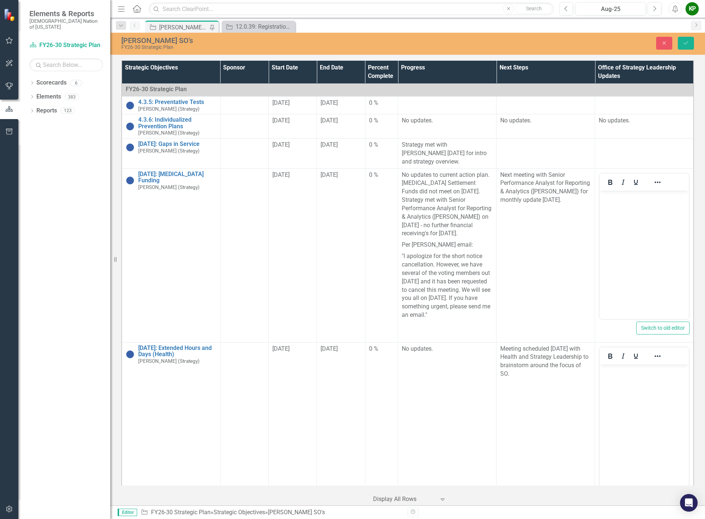
scroll to position [0, 0]
click at [643, 398] on body "Rich Text Area. Press ALT-0 for help." at bounding box center [644, 421] width 89 height 110
click at [687, 40] on button "Save" at bounding box center [686, 43] width 16 height 13
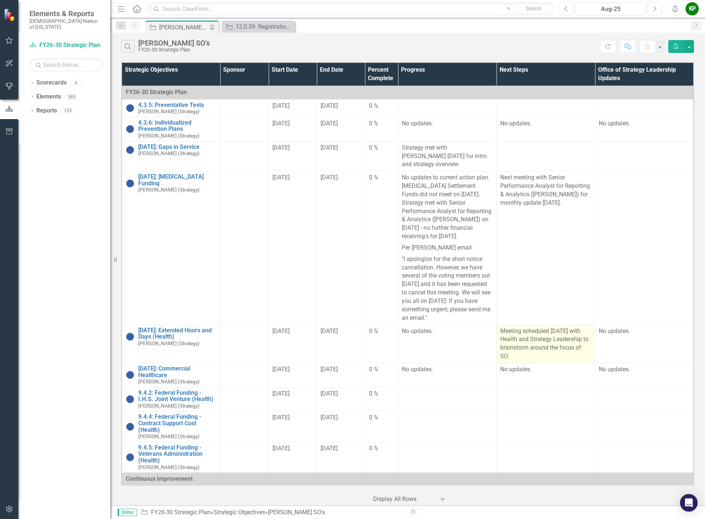
click at [574, 357] on p "Meeting scheduled September 2, 2025 with Health and Strategy Leadership to brai…" at bounding box center [546, 343] width 91 height 33
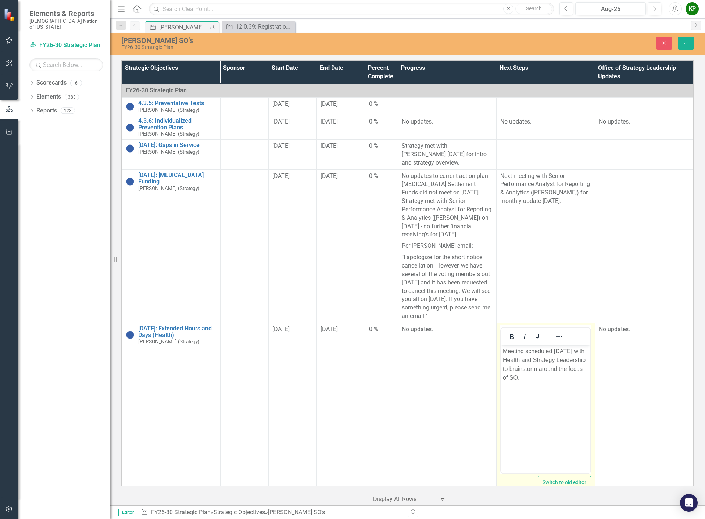
click at [565, 382] on p "Meeting scheduled September 2, 2025 with Health and Strategy Leadership to brai…" at bounding box center [546, 364] width 86 height 35
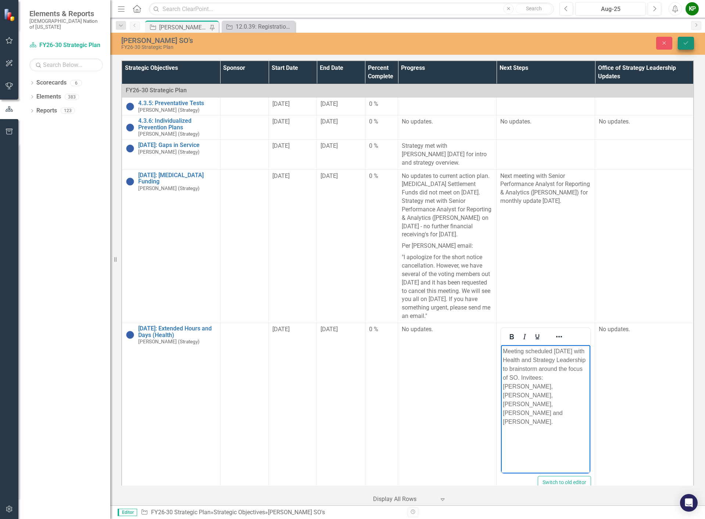
click at [689, 47] on button "Save" at bounding box center [686, 43] width 16 height 13
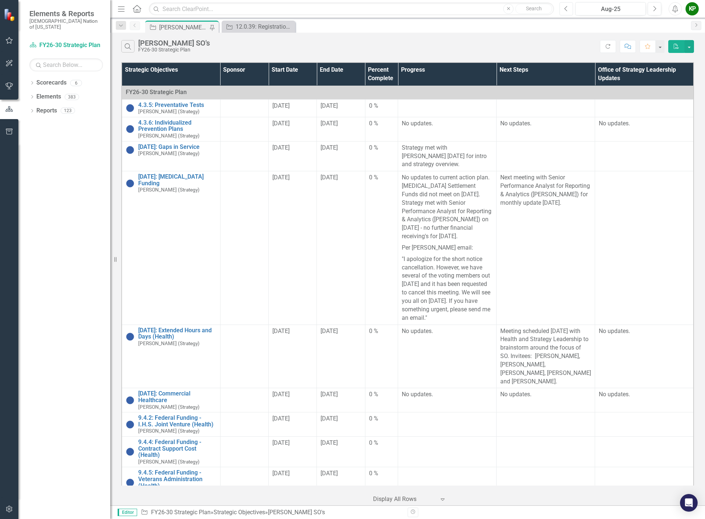
click at [568, 7] on icon "Previous" at bounding box center [567, 9] width 4 height 7
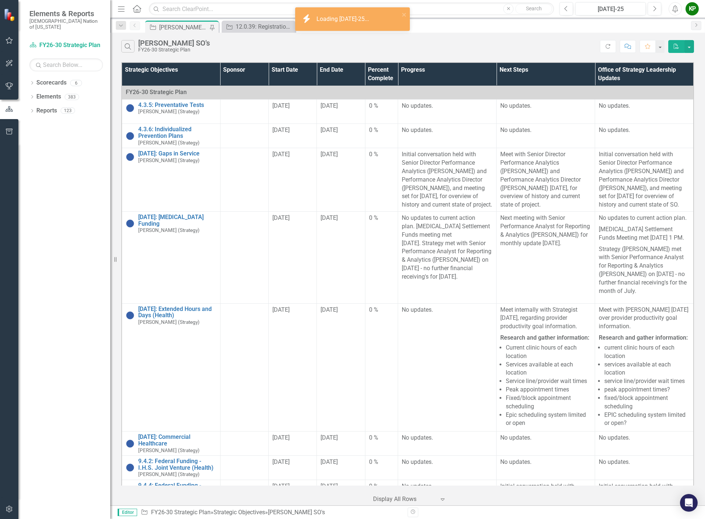
click at [662, 9] on div "Previous Jul-25 Next" at bounding box center [613, 8] width 106 height 13
click at [657, 9] on button "Next" at bounding box center [655, 8] width 14 height 13
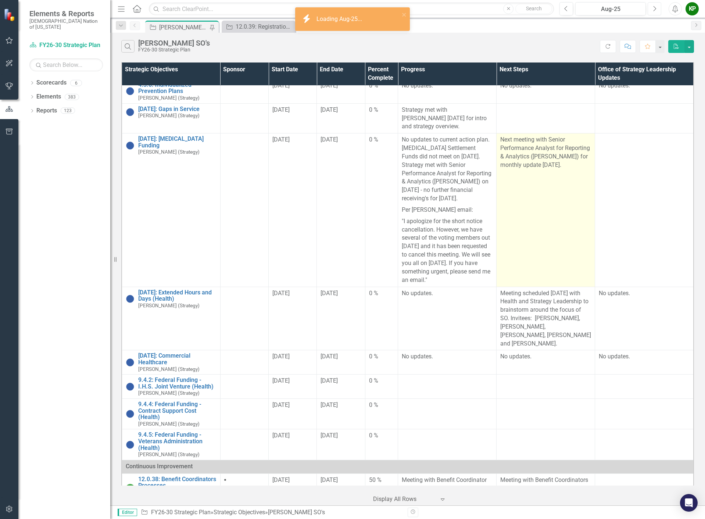
scroll to position [184, 0]
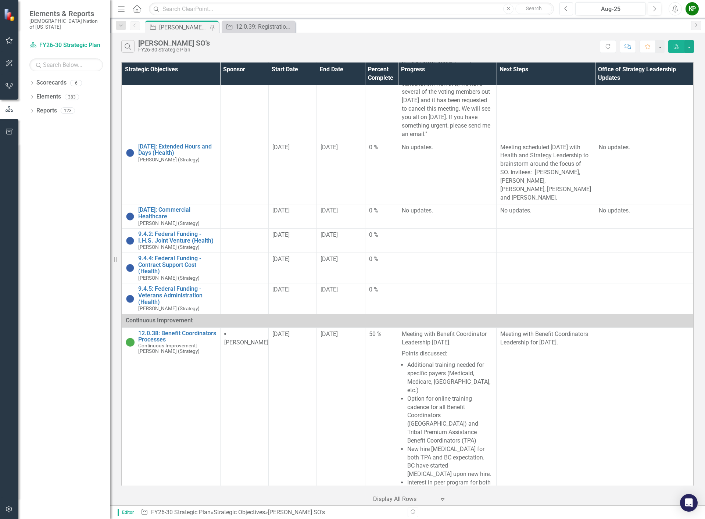
click at [569, 10] on button "Previous" at bounding box center [567, 8] width 14 height 13
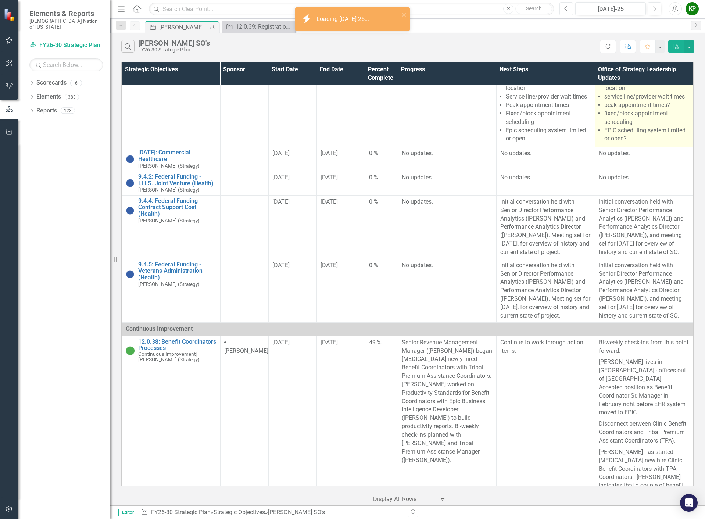
scroll to position [294, 0]
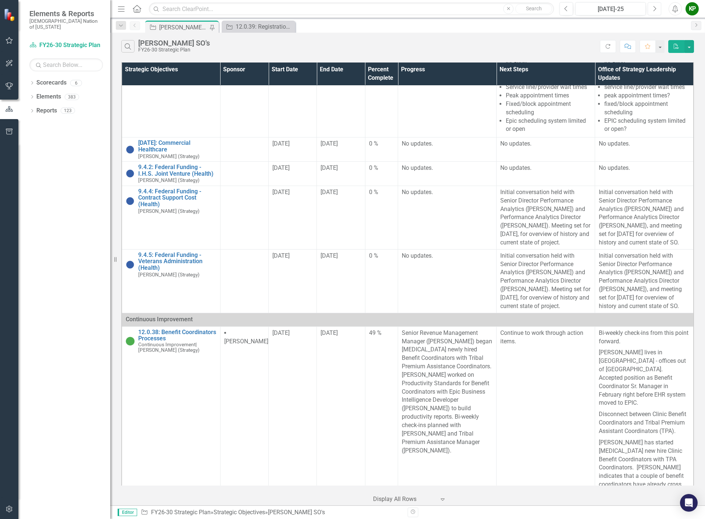
click at [654, 10] on icon "Next" at bounding box center [655, 9] width 4 height 7
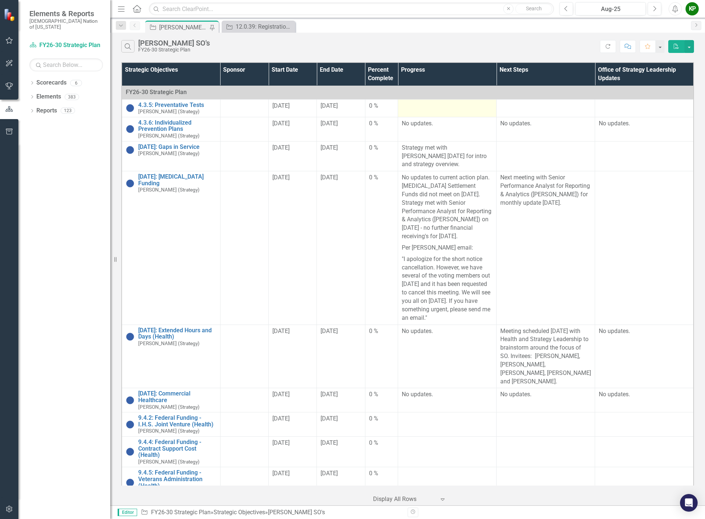
click at [466, 113] on td at bounding box center [447, 108] width 99 height 18
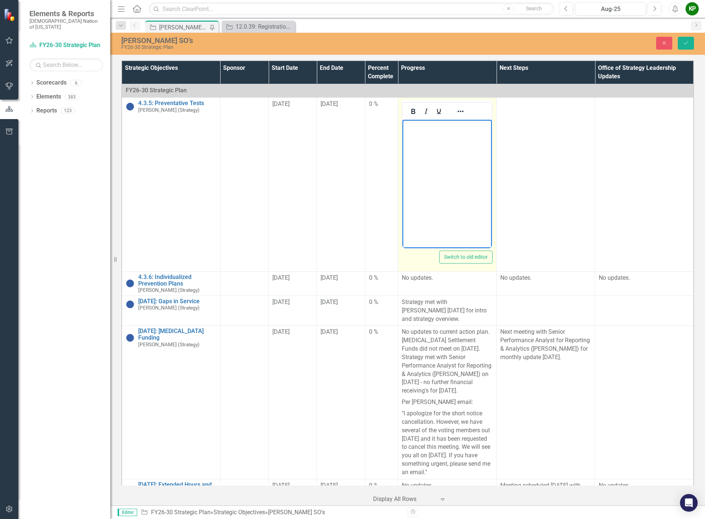
click at [468, 146] on body "Rich Text Area. Press ALT-0 for help." at bounding box center [447, 175] width 89 height 110
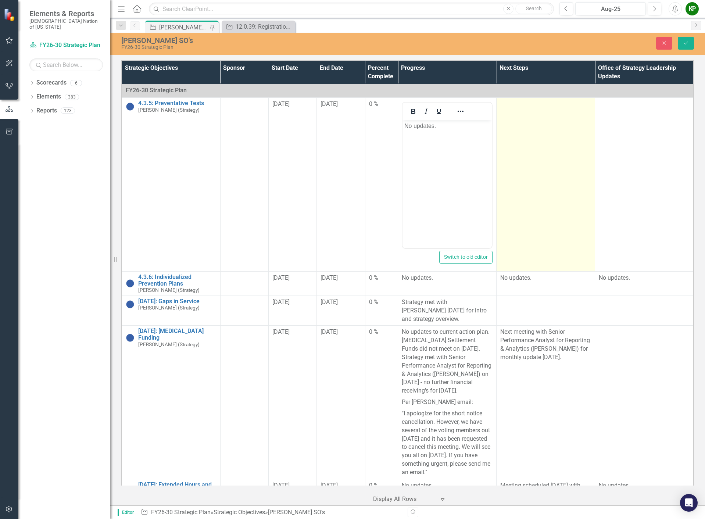
click at [531, 156] on td at bounding box center [546, 185] width 99 height 174
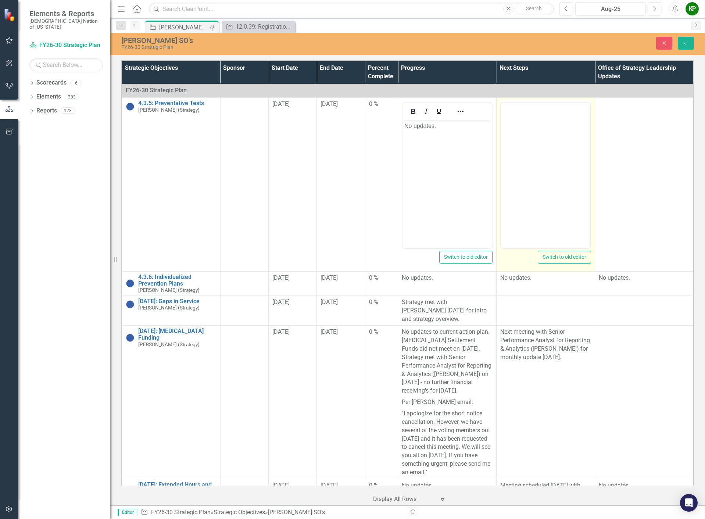
click at [534, 139] on body "Rich Text Area. Press ALT-0 for help." at bounding box center [545, 161] width 89 height 110
click at [538, 150] on body "Rich Text Area. Press ALT-0 for help." at bounding box center [545, 175] width 89 height 110
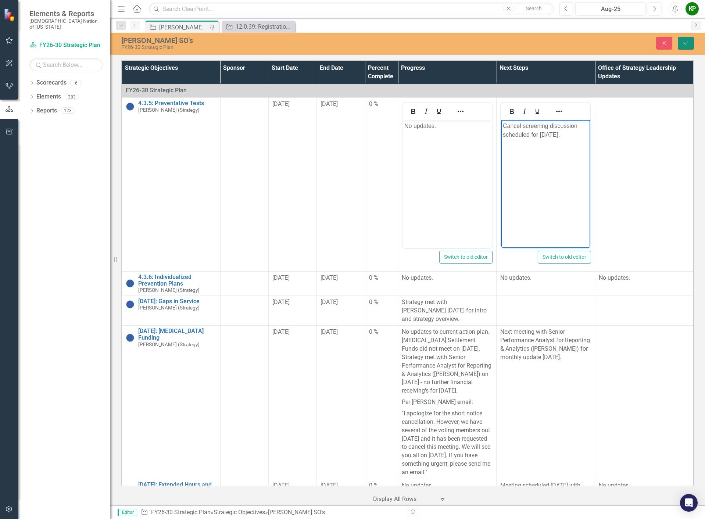
click at [684, 45] on icon "Save" at bounding box center [686, 42] width 7 height 5
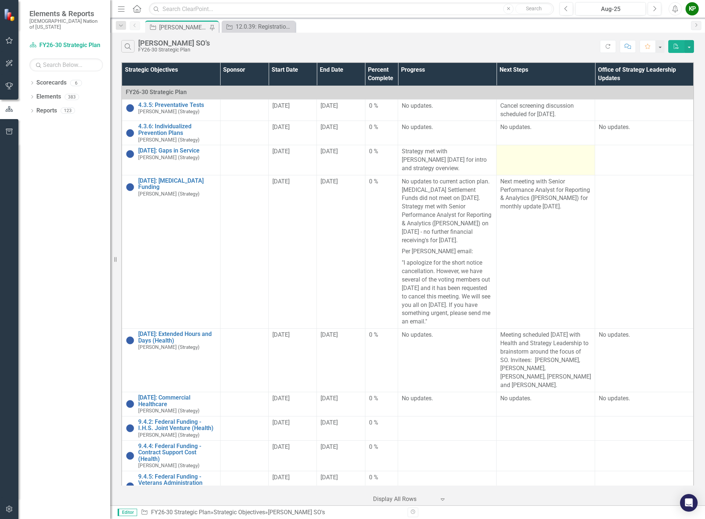
click at [538, 160] on td at bounding box center [546, 160] width 99 height 30
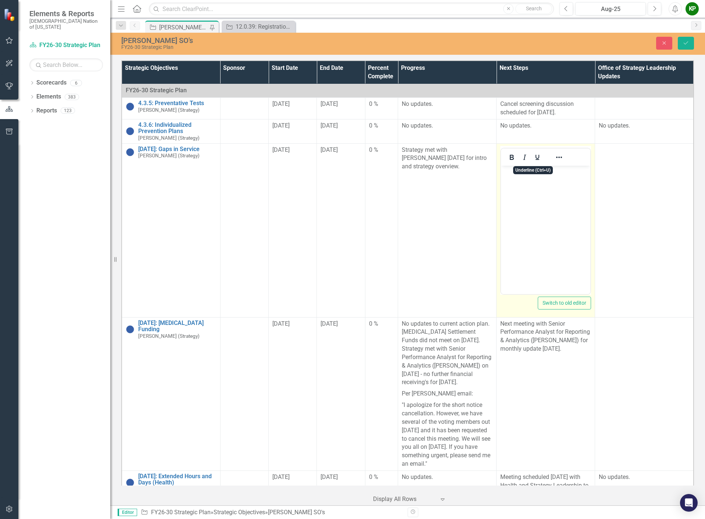
click at [544, 193] on body "Rich Text Area. Press ALT-0 for help." at bounding box center [545, 221] width 89 height 110
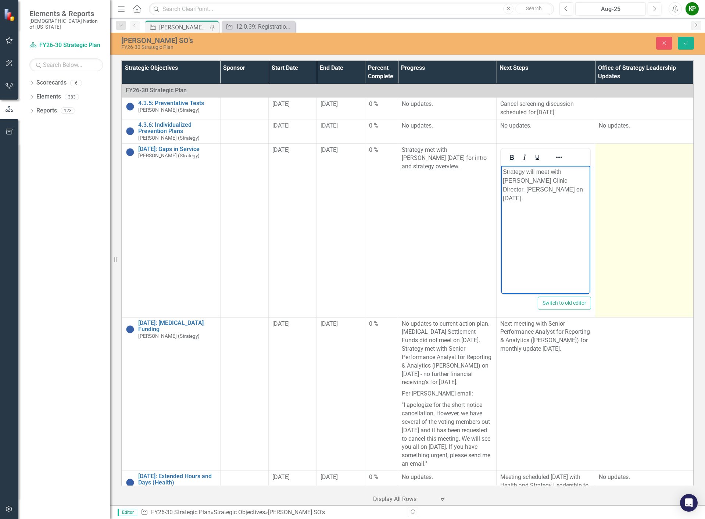
click at [661, 185] on td at bounding box center [644, 230] width 99 height 174
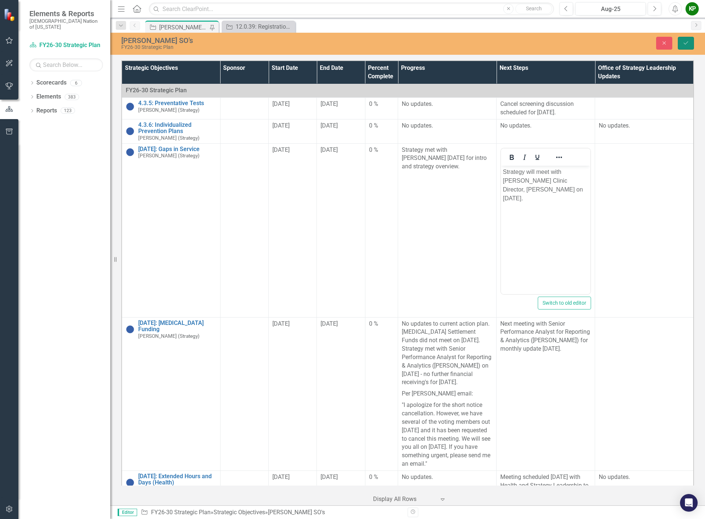
click at [683, 46] on button "Save" at bounding box center [686, 43] width 16 height 13
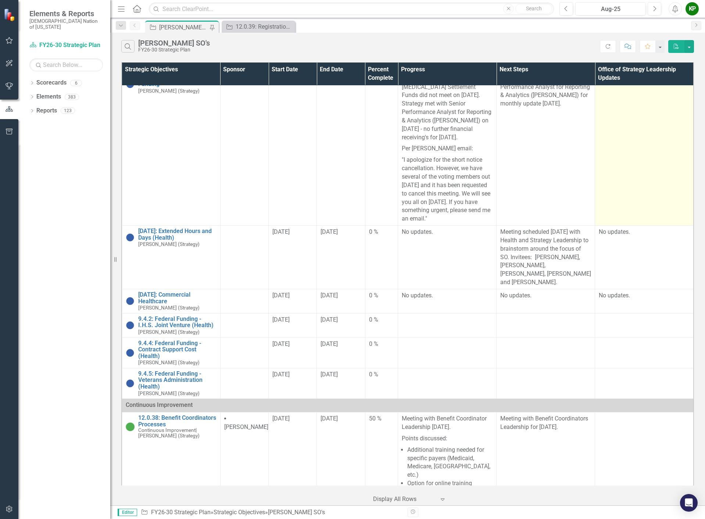
scroll to position [110, 0]
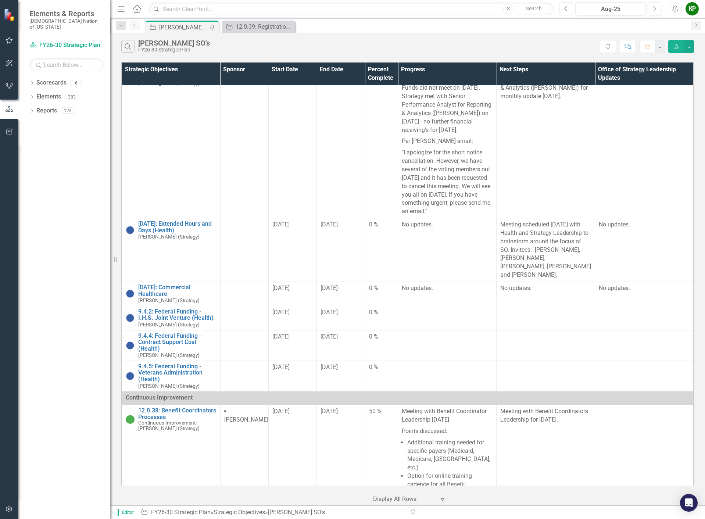
click at [570, 9] on button "Previous" at bounding box center [567, 8] width 14 height 13
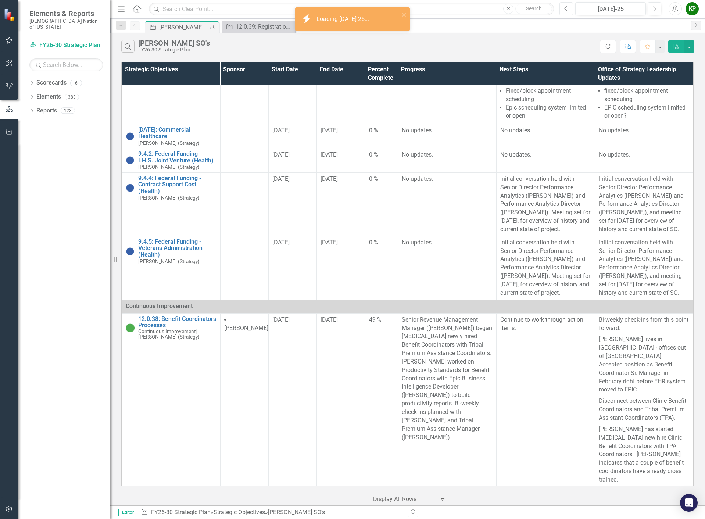
scroll to position [294, 0]
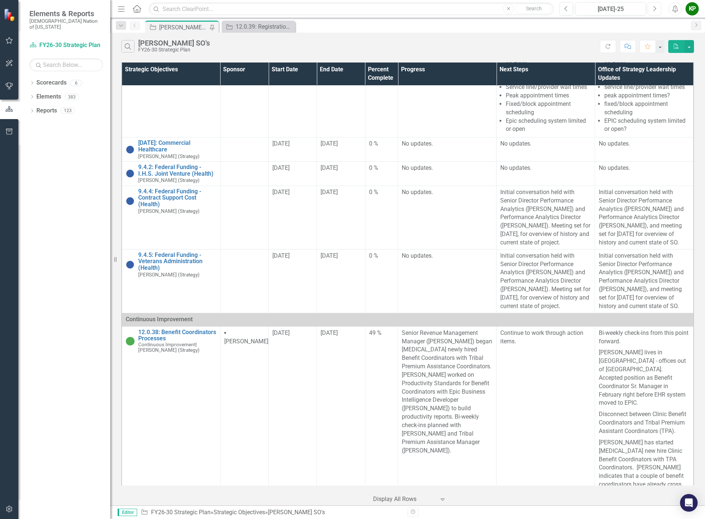
click at [658, 13] on button "Next" at bounding box center [655, 8] width 14 height 13
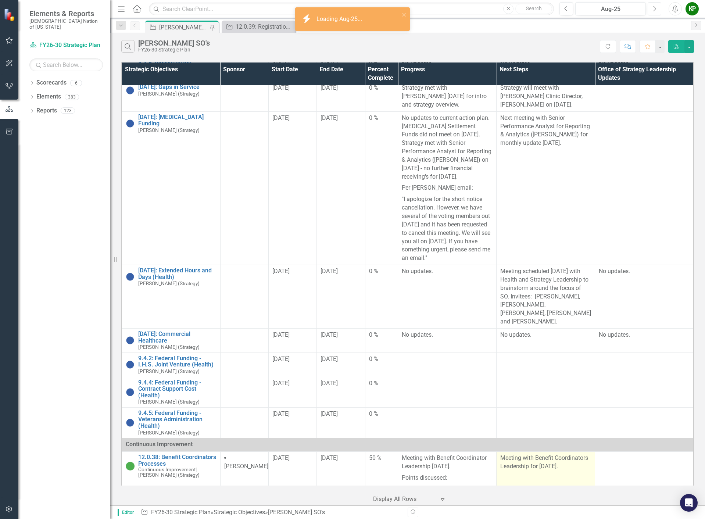
scroll to position [184, 0]
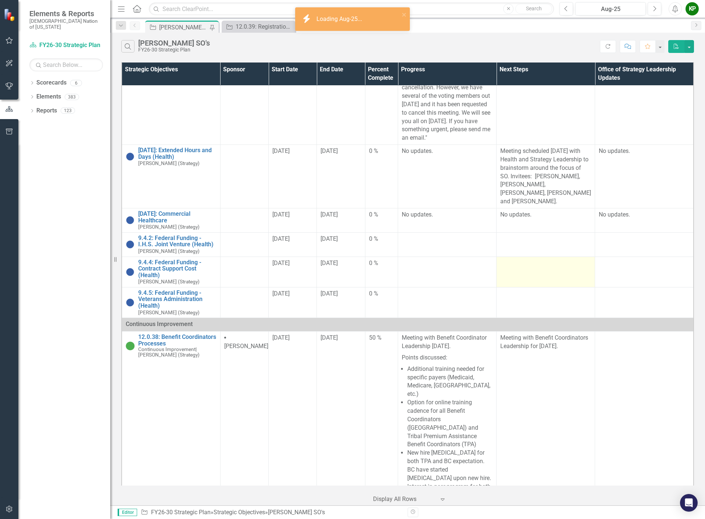
click at [535, 268] on div at bounding box center [546, 263] width 91 height 9
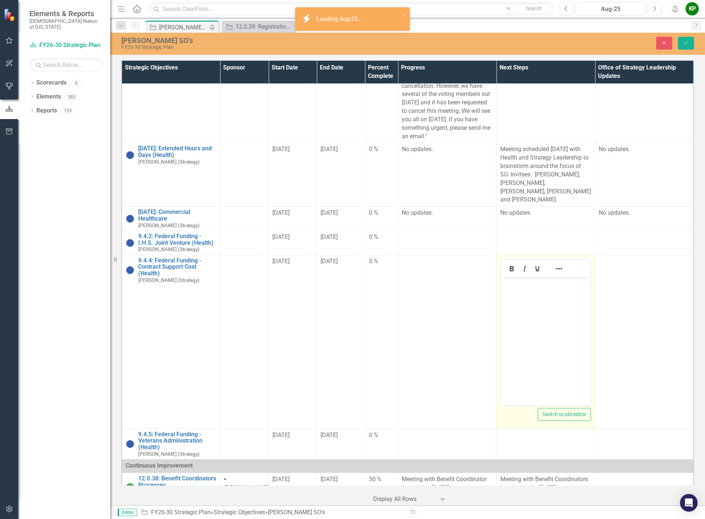
scroll to position [0, 0]
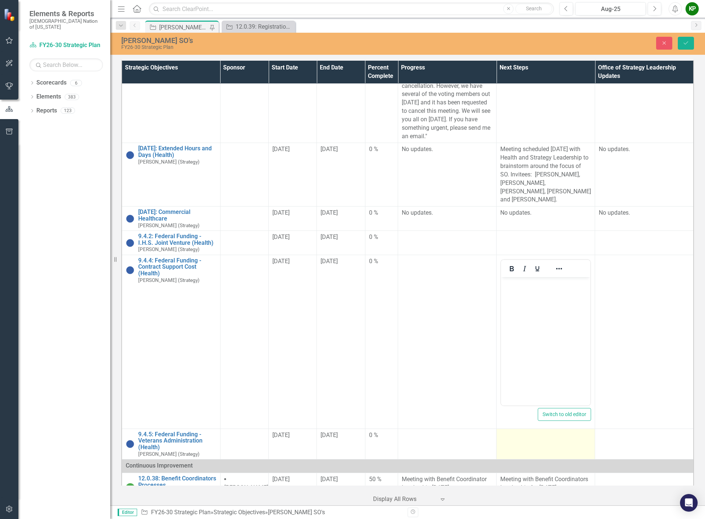
click at [520, 451] on td at bounding box center [546, 444] width 99 height 31
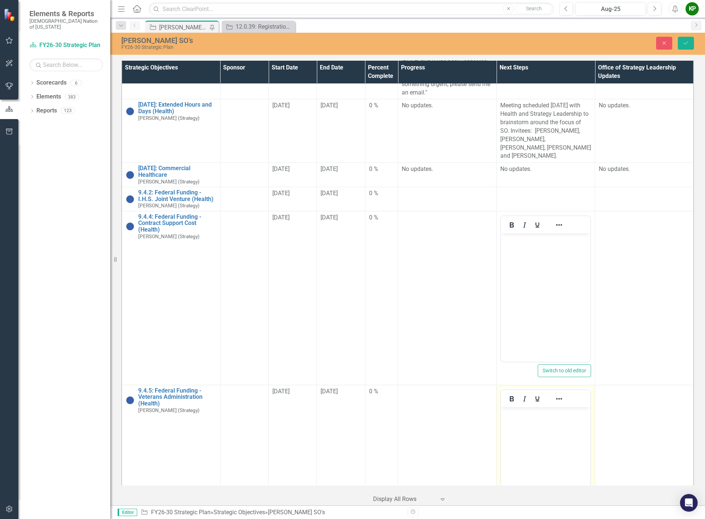
scroll to position [294, 0]
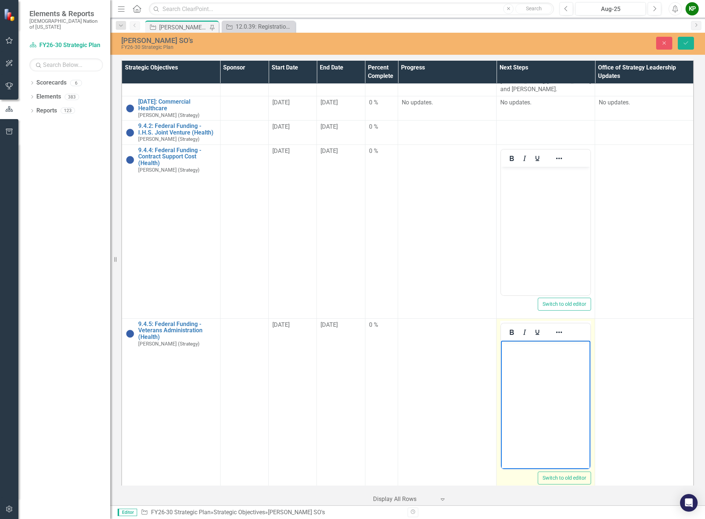
click at [519, 370] on body "Rich Text Area. Press ALT-0 for help." at bounding box center [545, 396] width 89 height 110
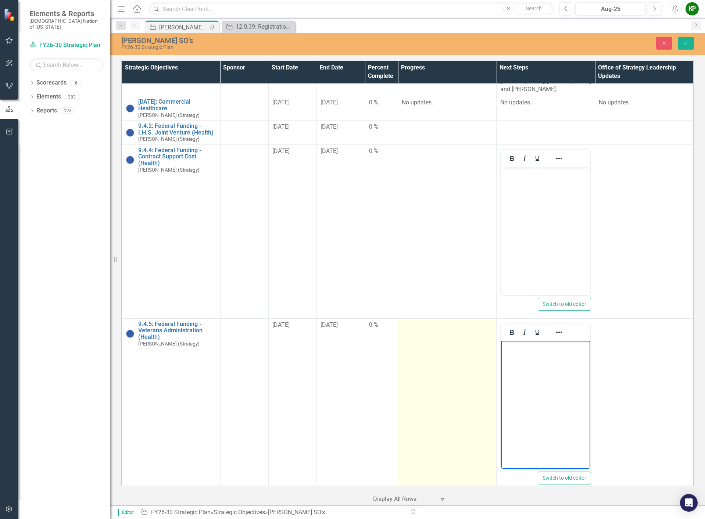
click at [426, 348] on td at bounding box center [447, 406] width 99 height 174
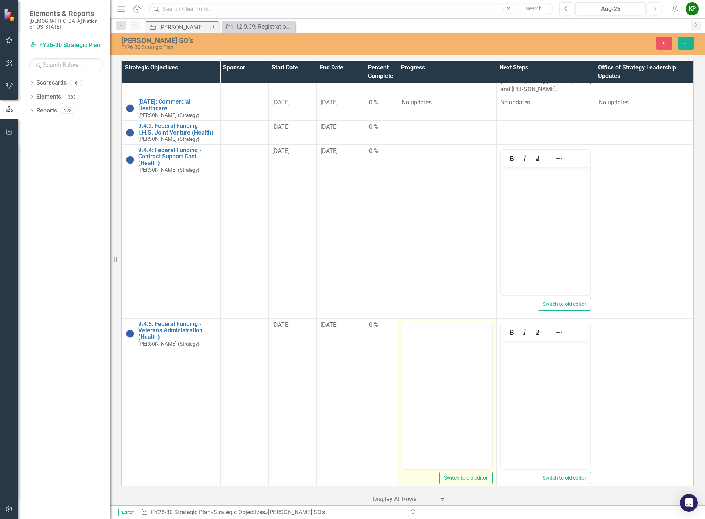
scroll to position [0, 0]
click at [429, 364] on body "Rich Text Area. Press ALT-0 for help." at bounding box center [447, 396] width 89 height 110
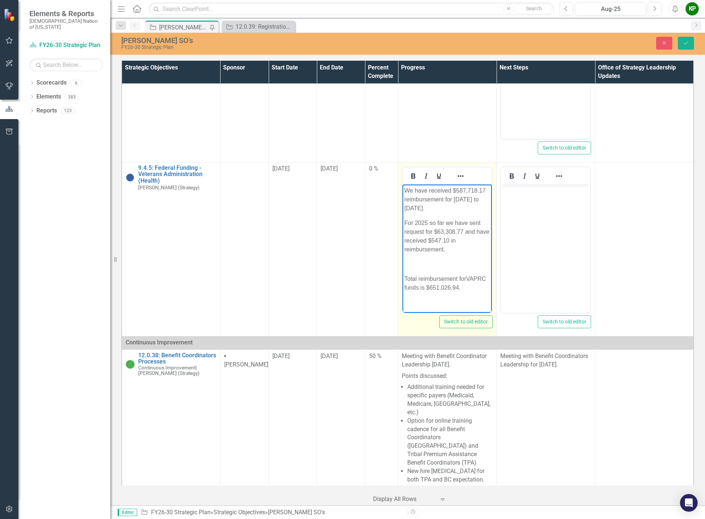
scroll to position [441, 0]
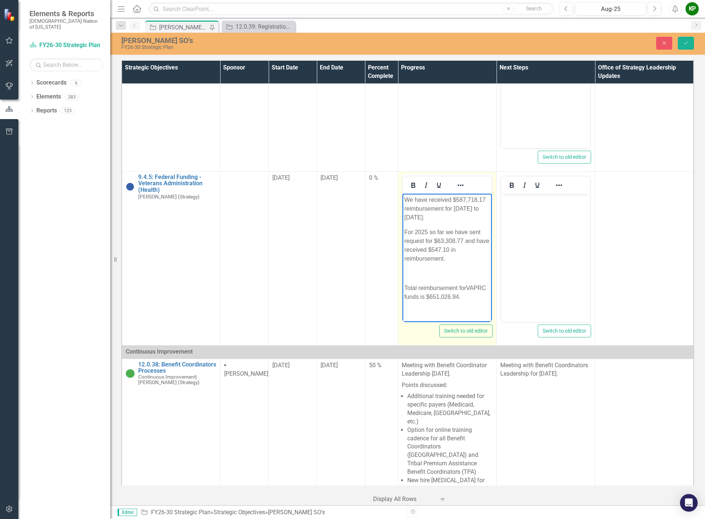
drag, startPoint x: 406, startPoint y: 199, endPoint x: 483, endPoint y: 312, distance: 136.3
click at [483, 309] on html "We have received $587,718.17 reimbursement for 2021 to 2024. For 2025 so far we…" at bounding box center [447, 250] width 89 height 115
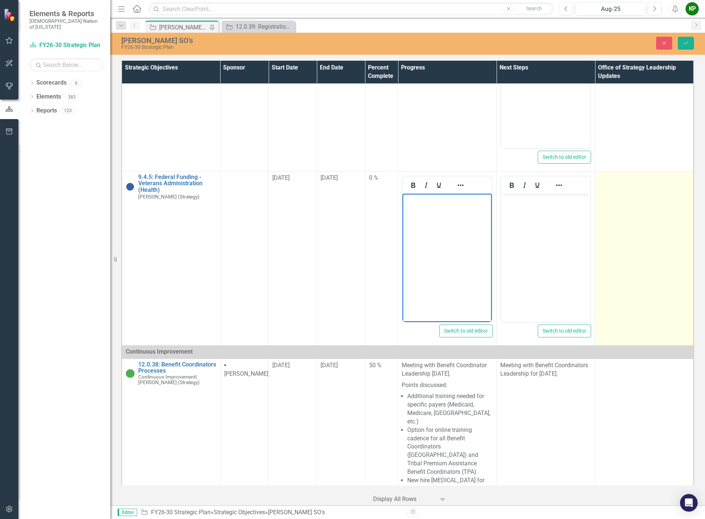
click at [608, 200] on td at bounding box center [644, 258] width 99 height 174
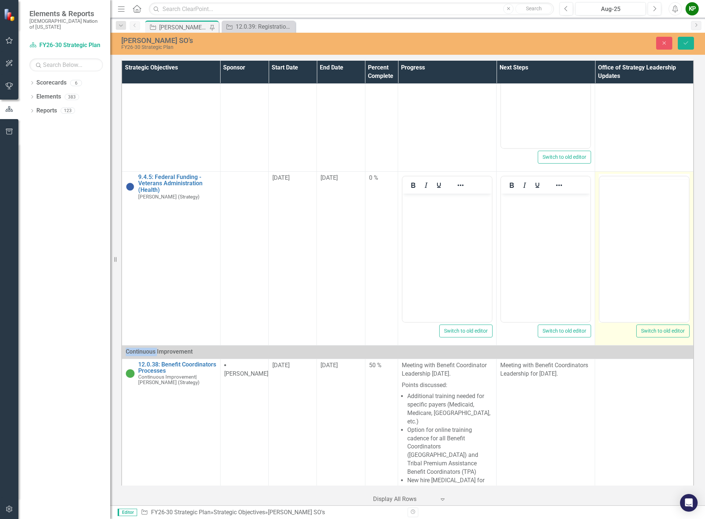
scroll to position [0, 0]
click at [618, 212] on body "Rich Text Area. Press ALT-0 for help." at bounding box center [644, 248] width 89 height 110
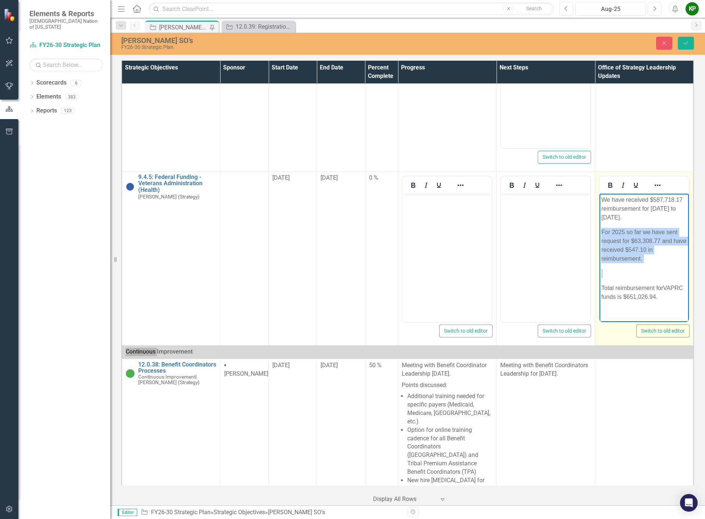
drag, startPoint x: 602, startPoint y: 232, endPoint x: 656, endPoint y: 264, distance: 63.0
click at [656, 264] on body "We have received $587,718.17 reimbursement for 2021 to 2024. For 2025 so far we…" at bounding box center [644, 250] width 89 height 115
copy p "For 2025 so far we have sent request for $63,308.77 and have received $547.10 i…"
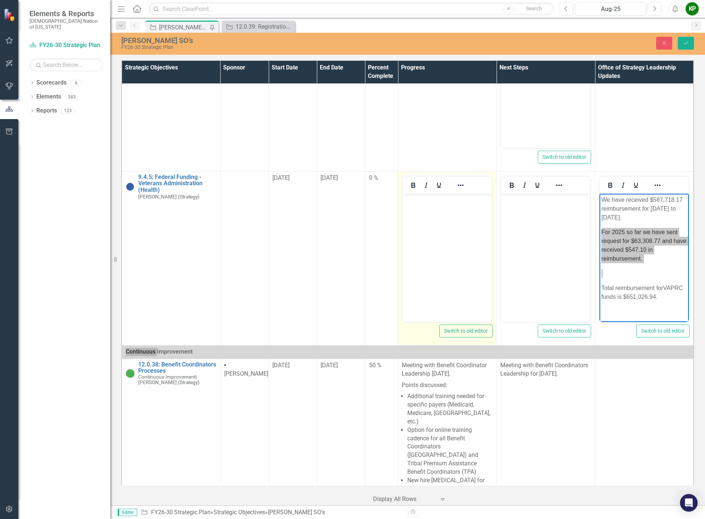
click at [417, 223] on body "Rich Text Area. Press ALT-0 for help." at bounding box center [447, 248] width 89 height 110
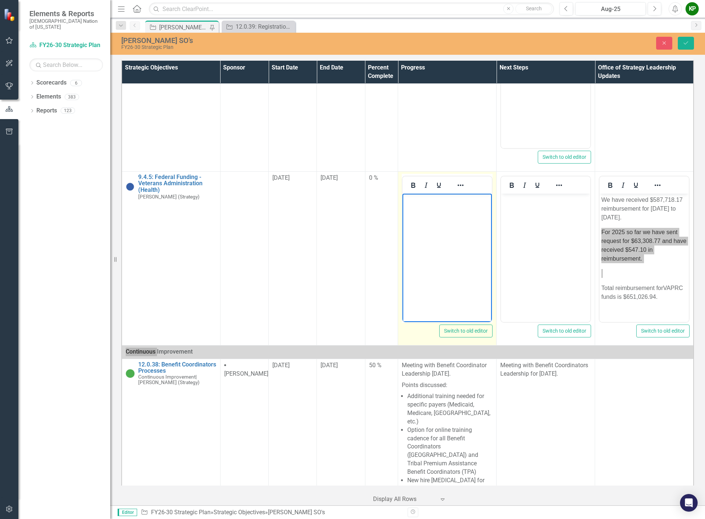
click at [417, 223] on body "Rich Text Area. Press ALT-0 for help." at bounding box center [447, 248] width 89 height 110
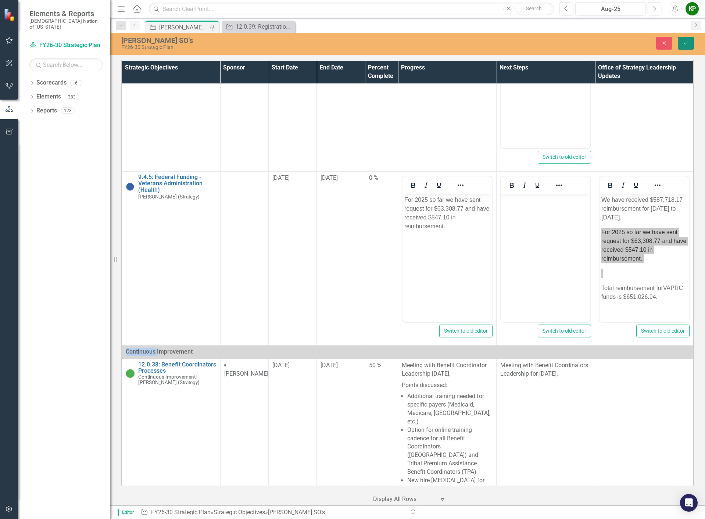
click at [690, 47] on button "Save" at bounding box center [686, 43] width 16 height 13
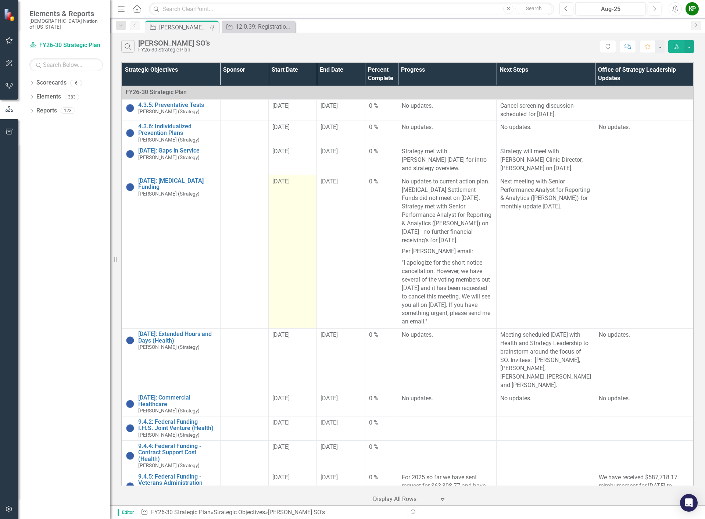
scroll to position [184, 0]
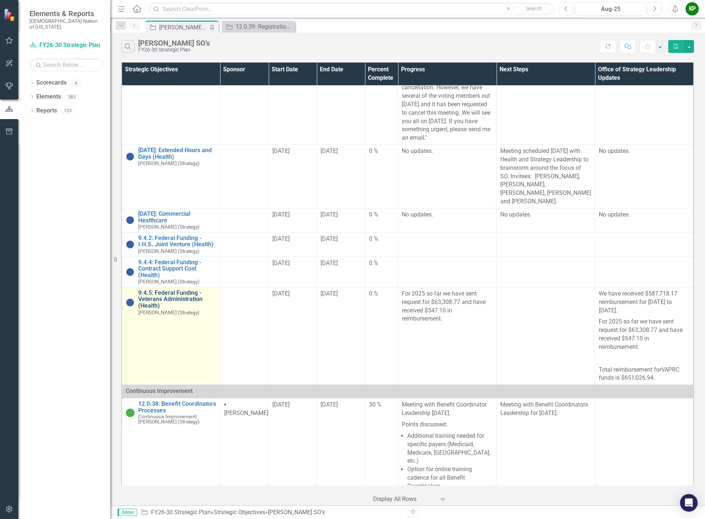
click at [178, 305] on link "9.4.5: Federal Funding - Veterans Administration (Health)" at bounding box center [177, 299] width 78 height 19
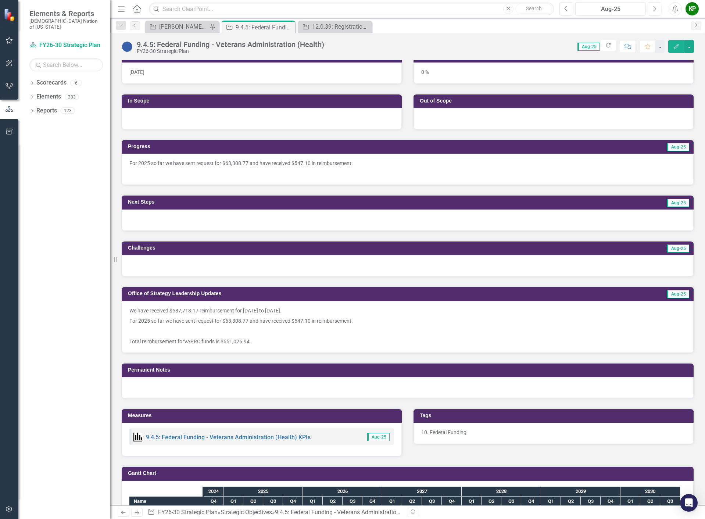
scroll to position [184, 0]
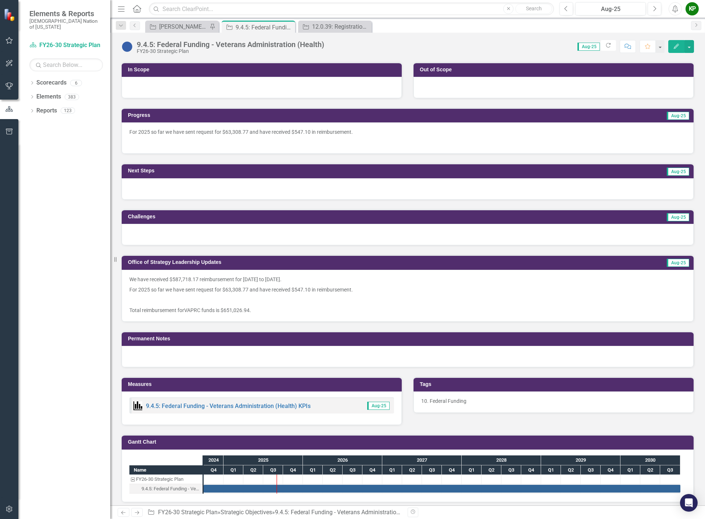
click at [322, 134] on p "For 2025 so far we have sent request for $63,308.77 and have received $547.10 i…" at bounding box center [407, 132] width 557 height 9
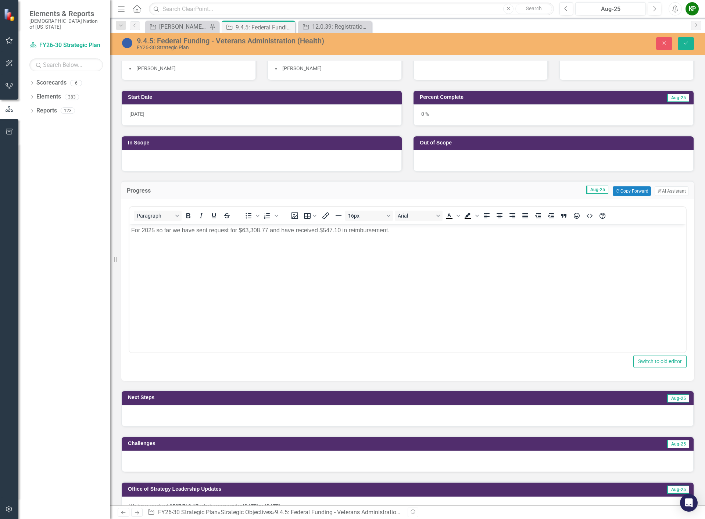
scroll to position [110, 0]
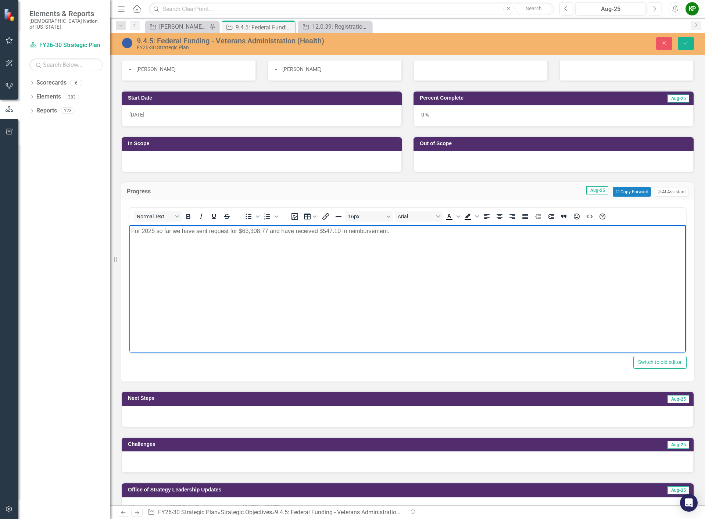
click at [154, 231] on p "For 2025 so far we have sent request for $63,308.77 and have received $547.10 i…" at bounding box center [407, 231] width 553 height 9
drag, startPoint x: 254, startPoint y: 231, endPoint x: 243, endPoint y: 231, distance: 11.4
click at [243, 231] on p "For 2025, request was sent for $63,308.77 and have received $547.10 in reimburs…" at bounding box center [407, 231] width 553 height 9
click at [296, 230] on p "For 2025, request was sent for $63,308.77. We have received $547.10 in reimburs…" at bounding box center [407, 231] width 553 height 9
click at [384, 232] on p "For 2025, request was sent for $63,308.77. We have received $547.10 in reimburs…" at bounding box center [407, 231] width 553 height 9
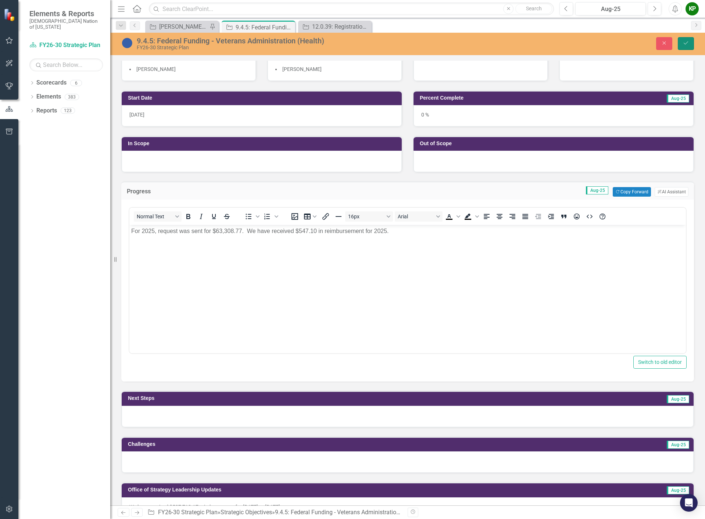
click at [685, 45] on icon "Save" at bounding box center [686, 42] width 7 height 5
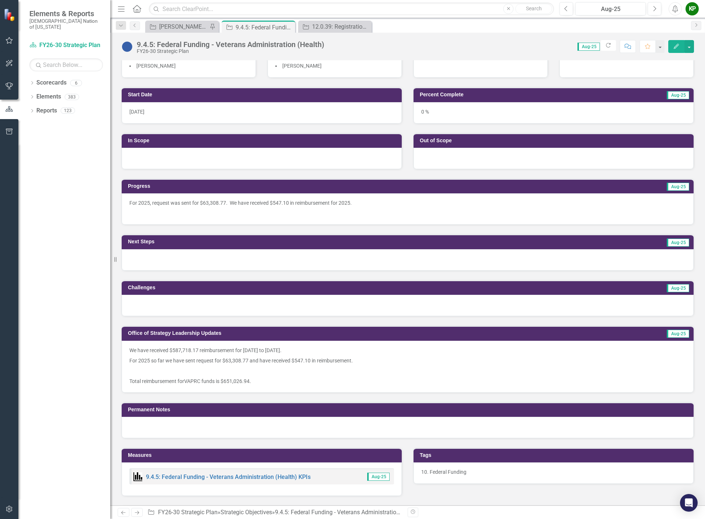
scroll to position [221, 0]
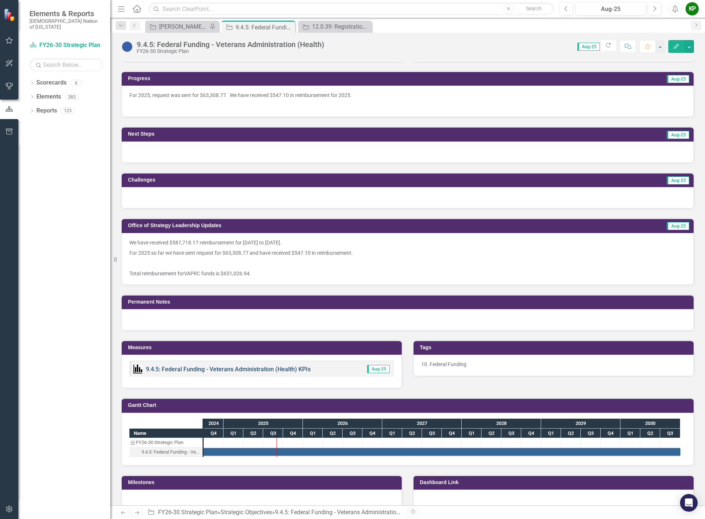
click at [249, 368] on link "9.4.5: Federal Funding - Veterans Administration (Health) KPIs" at bounding box center [228, 369] width 165 height 7
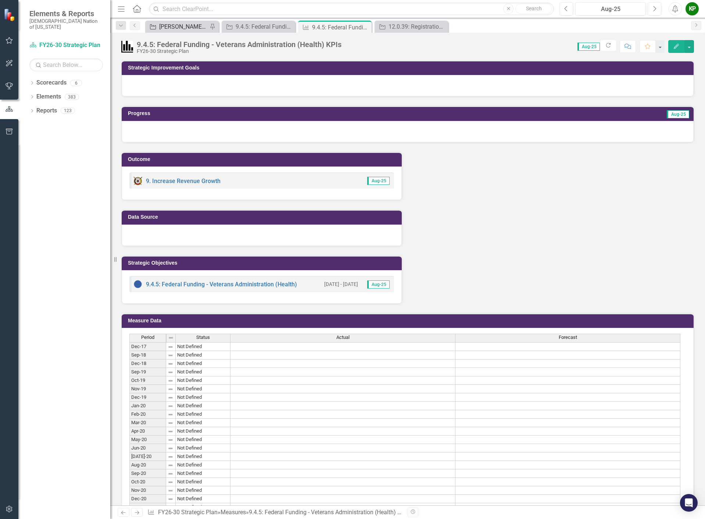
click at [198, 29] on div "[PERSON_NAME] SO's" at bounding box center [183, 26] width 49 height 9
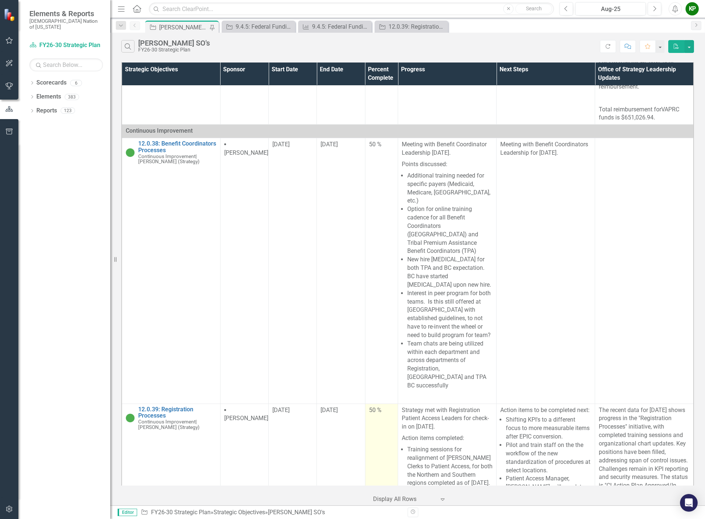
scroll to position [437, 0]
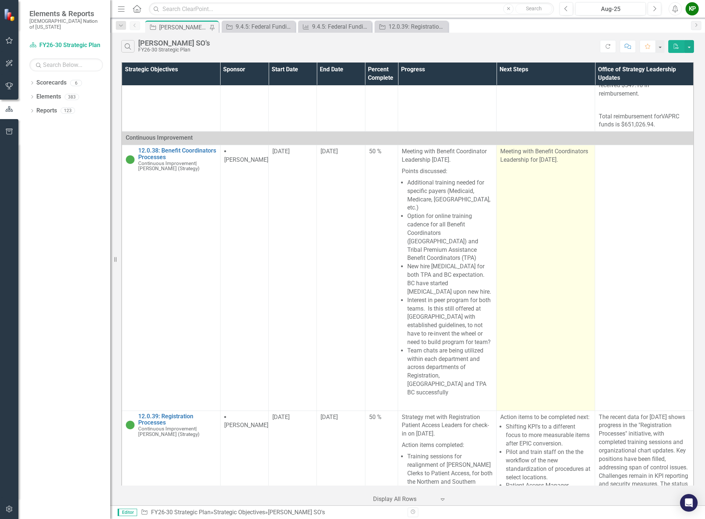
click at [551, 169] on td "Meeting with Benefit Coordinators Leadership for [DATE]." at bounding box center [546, 278] width 99 height 266
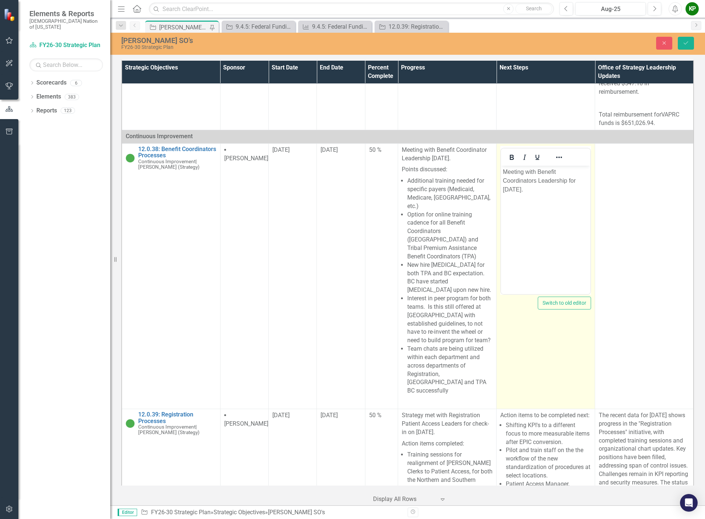
scroll to position [0, 0]
drag, startPoint x: 545, startPoint y: 191, endPoint x: 978, endPoint y: 339, distance: 457.0
click at [501, 171] on html "Meeting with Benefit Coordinators Leadership for [DATE]." at bounding box center [545, 221] width 89 height 110
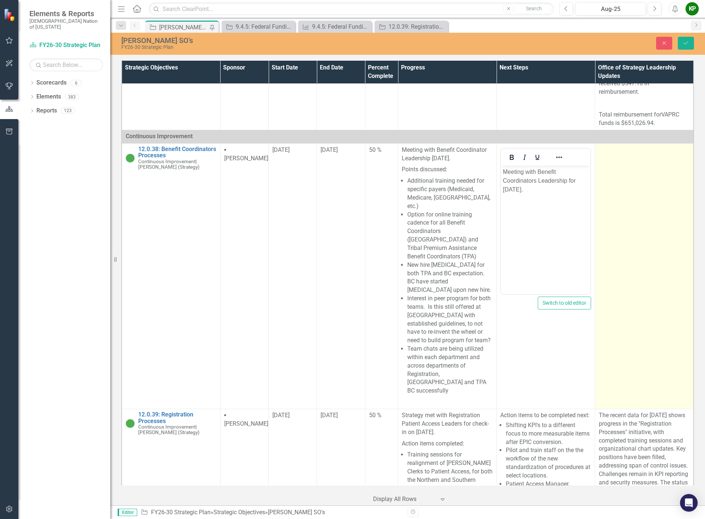
click at [668, 212] on td at bounding box center [644, 276] width 99 height 266
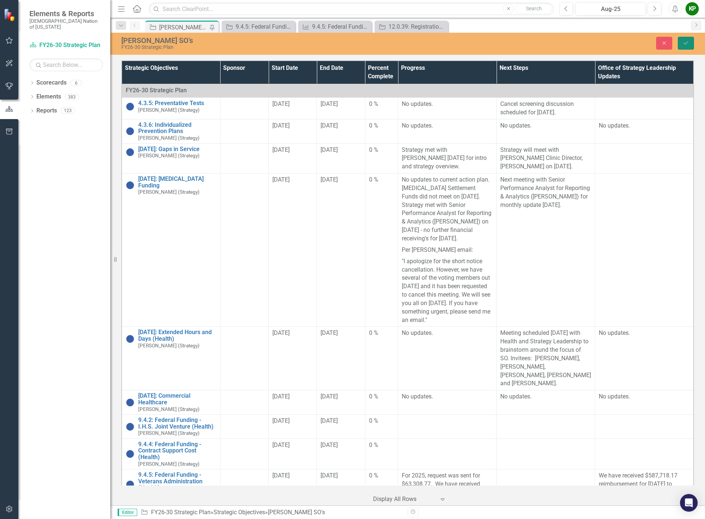
click at [686, 45] on icon "submit" at bounding box center [686, 43] width 4 height 3
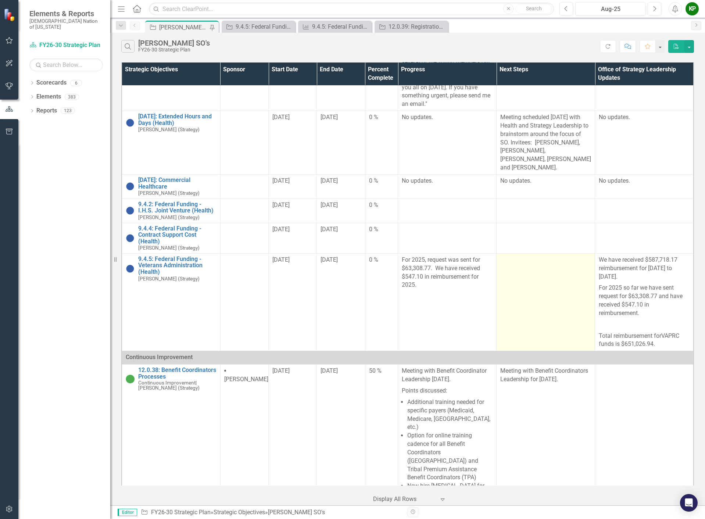
scroll to position [221, 0]
